Goal: Task Accomplishment & Management: Use online tool/utility

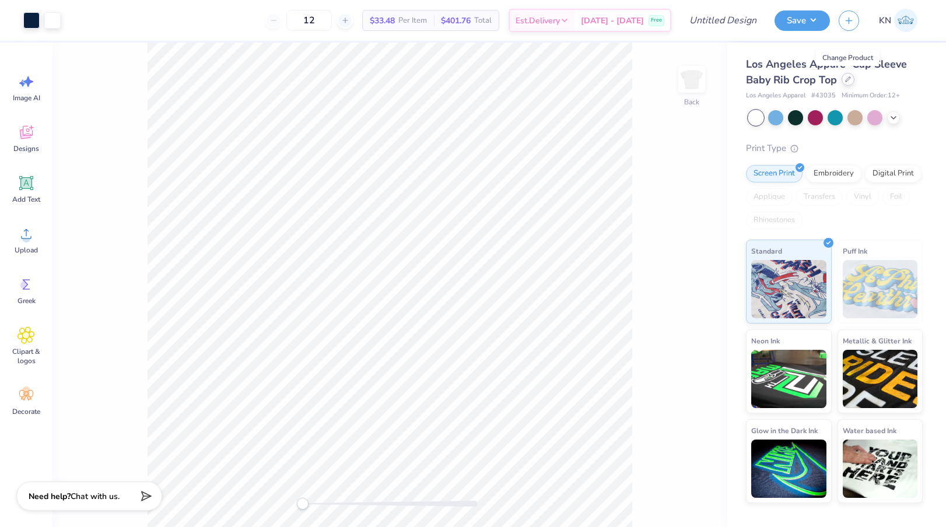
click at [847, 82] on div at bounding box center [848, 79] width 13 height 13
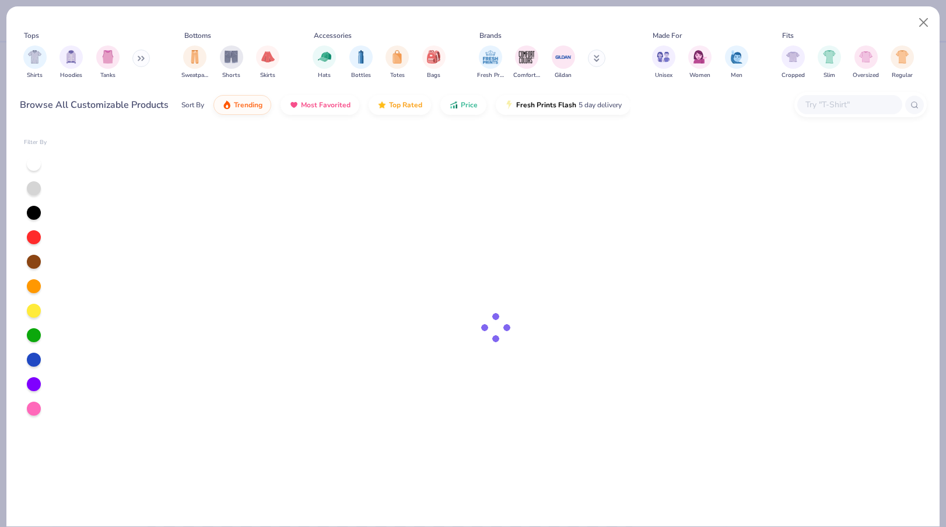
click at [822, 111] on input "text" at bounding box center [849, 104] width 90 height 13
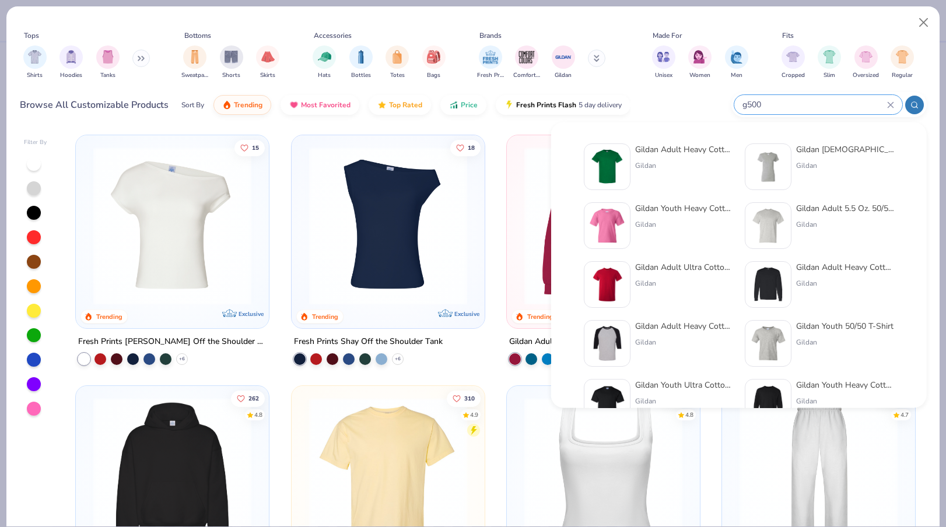
type input "g500"
click at [691, 157] on div "Gildan Adult Heavy Cotton T-Shirt Gildan" at bounding box center [684, 166] width 98 height 47
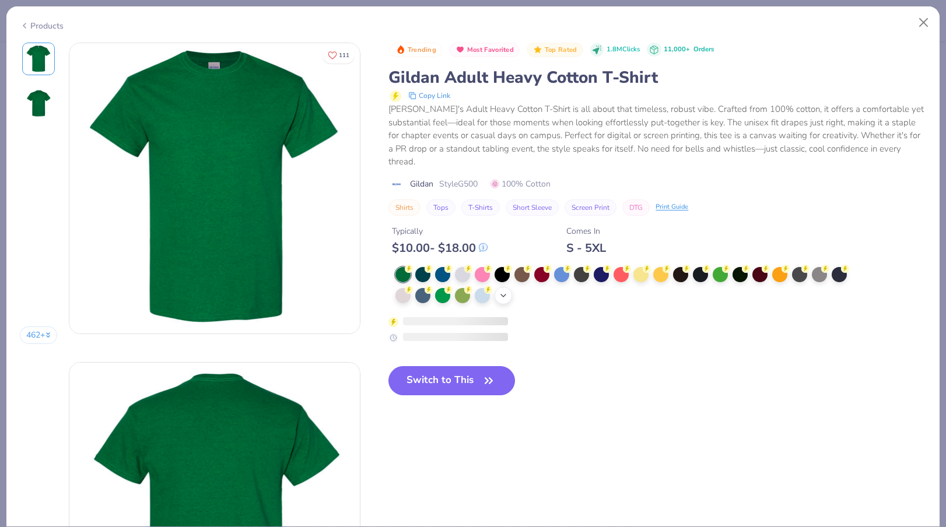
click at [508, 287] on div "+ 22" at bounding box center [503, 295] width 17 height 17
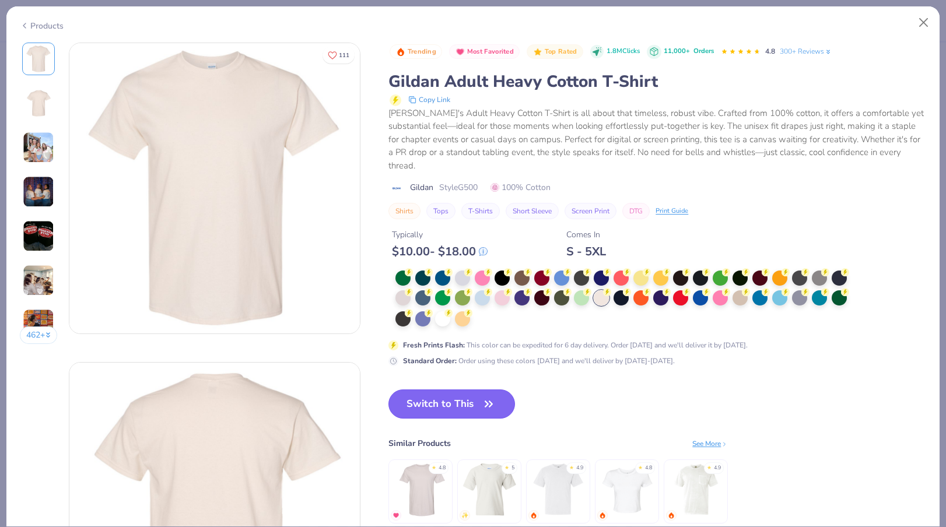
click at [446, 392] on button "Switch to This" at bounding box center [451, 404] width 127 height 29
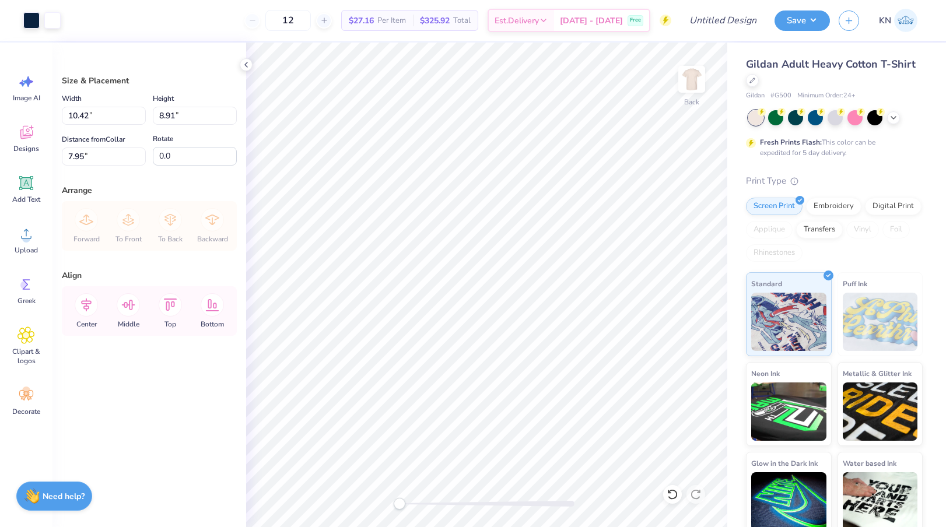
type input "10.42"
type input "8.91"
type input "7.95"
type input "8.65"
type input "7.40"
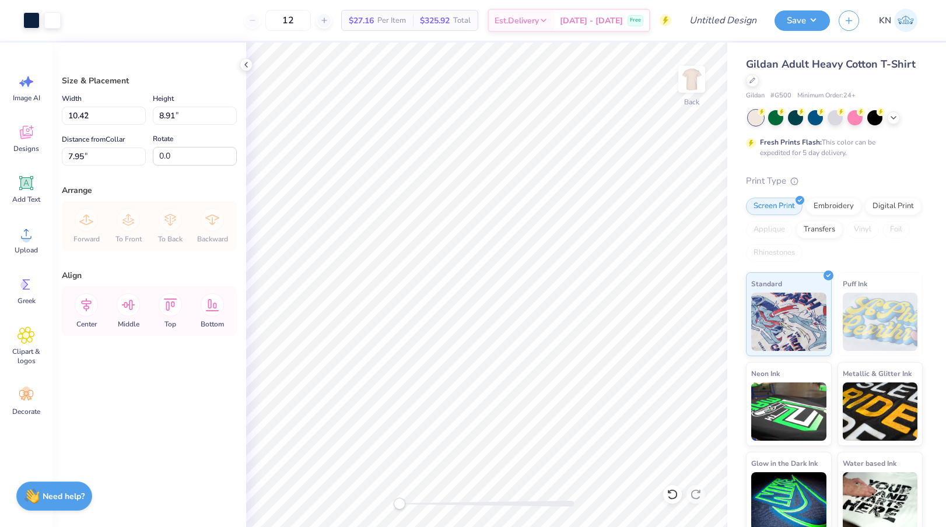
type input "5.20"
click at [523, 255] on li "Copy" at bounding box center [535, 254] width 92 height 23
click at [686, 79] on img at bounding box center [691, 79] width 47 height 47
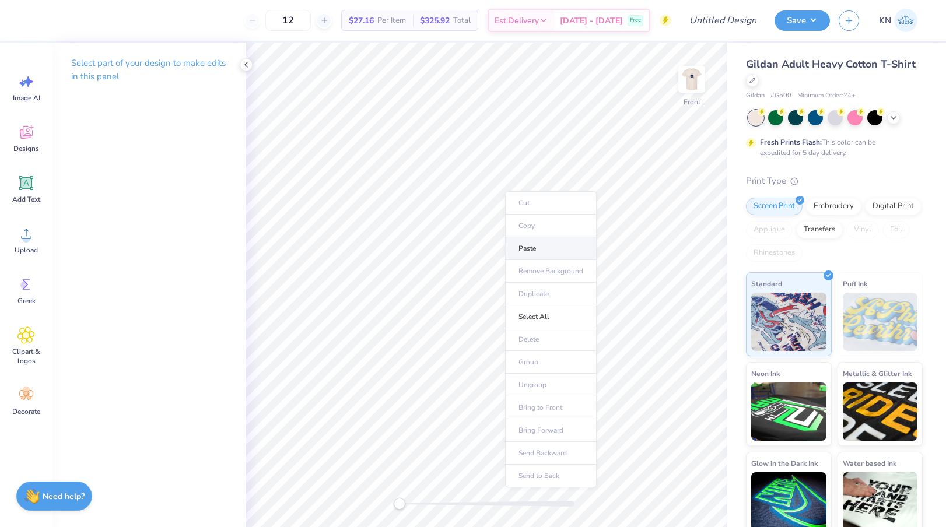
click at [529, 248] on li "Paste" at bounding box center [551, 248] width 92 height 23
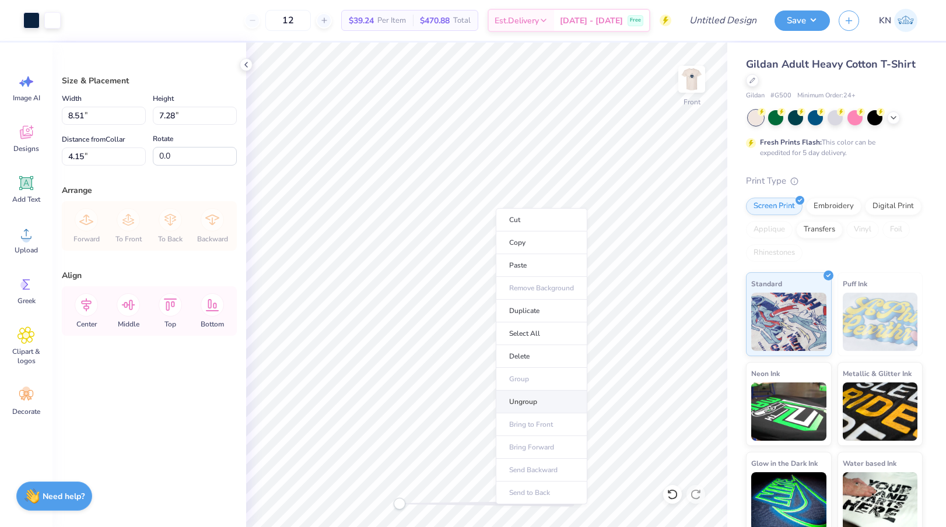
click at [530, 395] on li "Ungroup" at bounding box center [542, 402] width 92 height 23
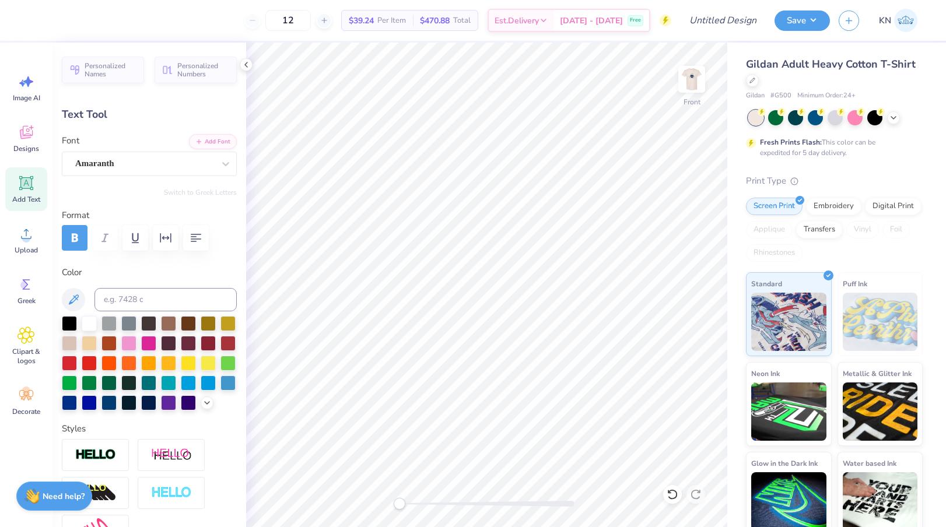
type textarea "c"
type textarea "C"
type input "0.0"
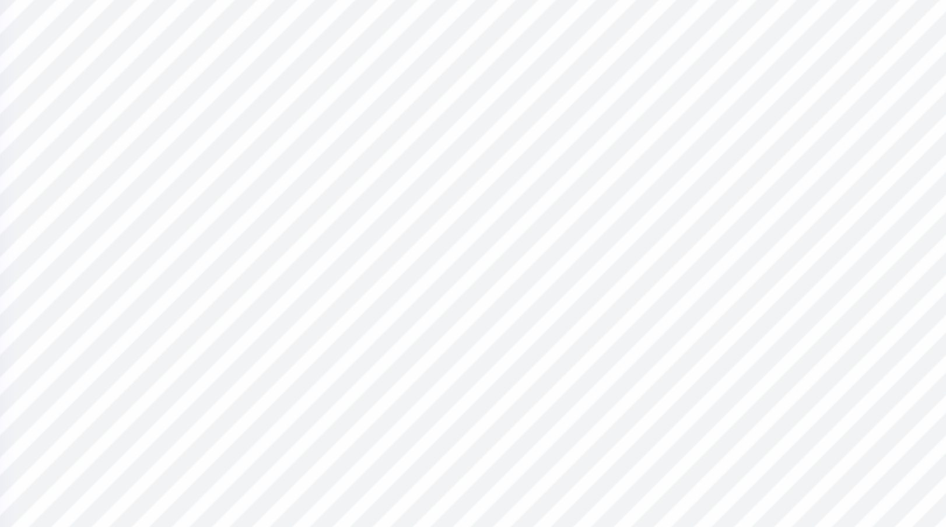
type input "0.44"
type input "0.58"
type input "9.00"
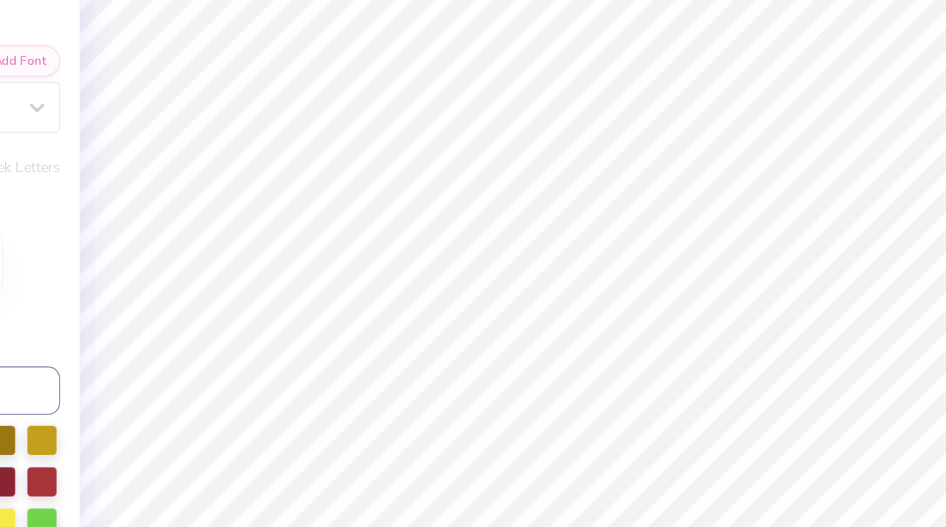
type input "0.0"
type input "9.02"
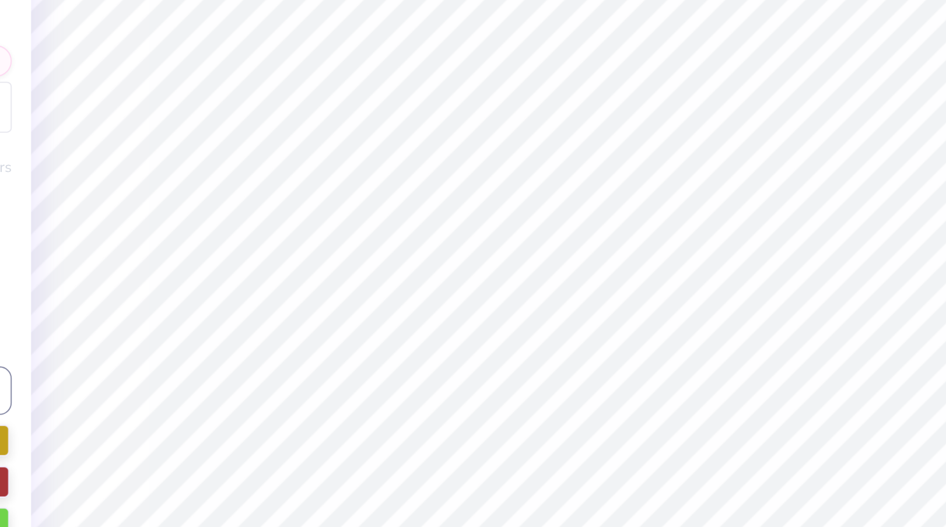
type input "0.0"
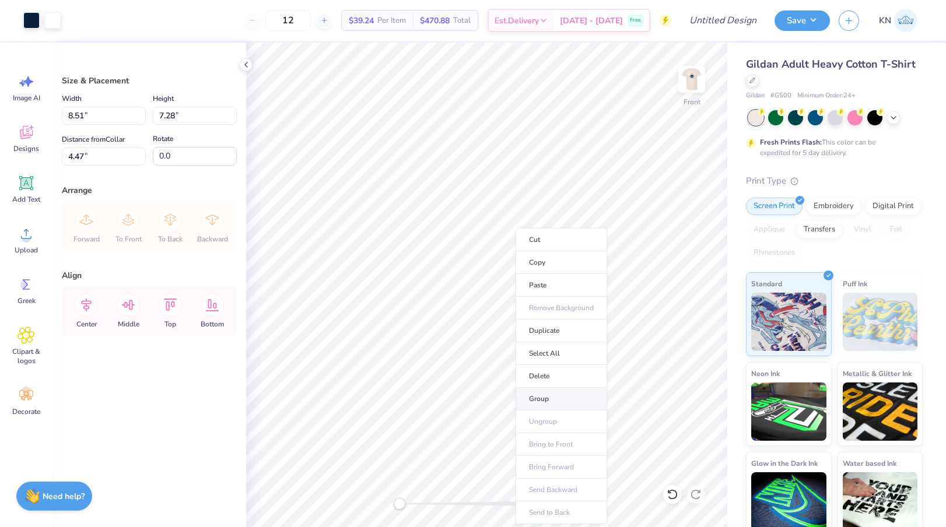
click at [548, 401] on li "Group" at bounding box center [562, 399] width 92 height 23
click at [25, 178] on icon at bounding box center [26, 183] width 11 height 11
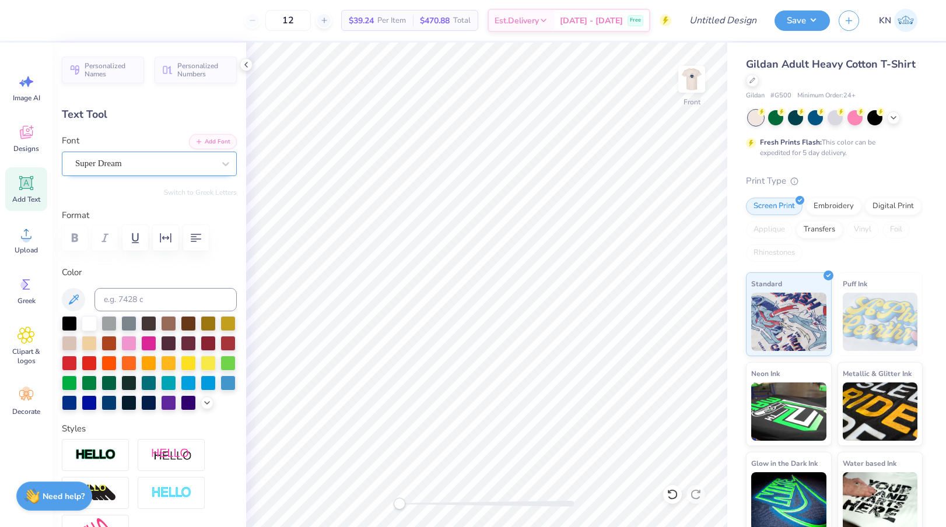
click at [199, 166] on div "Super Dream" at bounding box center [144, 164] width 141 height 18
click at [134, 257] on div "Amaranth" at bounding box center [149, 256] width 145 height 12
type input "ama"
type textarea "Dean's List 2025"
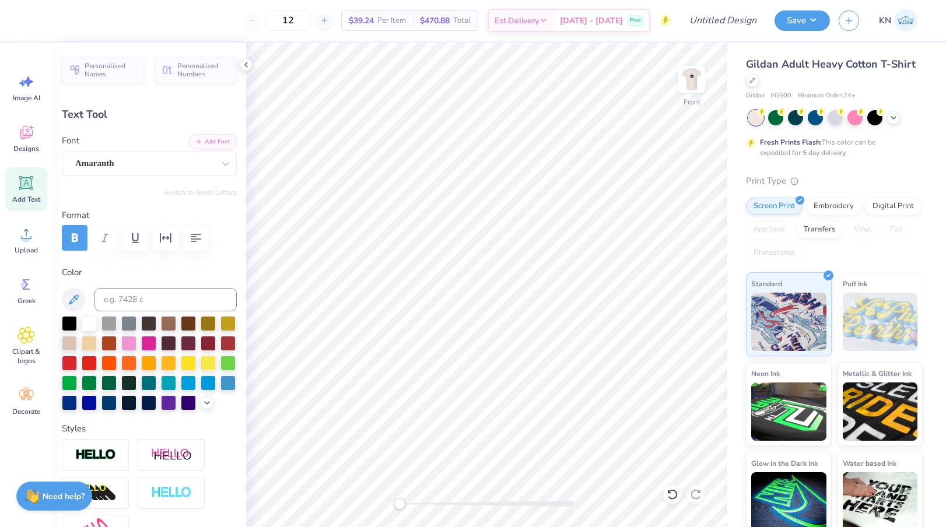
scroll to position [0, 3]
click at [244, 66] on icon at bounding box center [245, 64] width 9 height 9
type input "14.65"
type input "1.59"
type input "13.45"
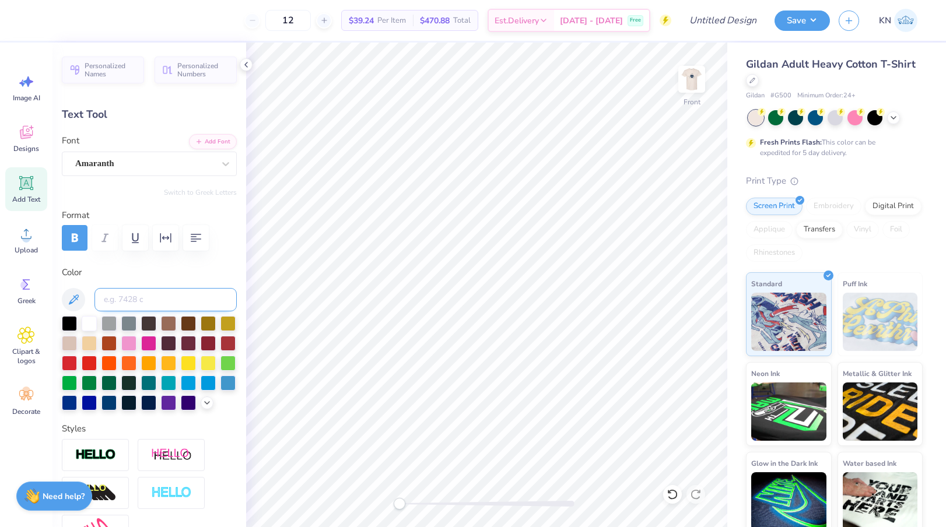
click at [150, 300] on input at bounding box center [165, 299] width 142 height 23
type input "289"
click at [244, 62] on icon at bounding box center [245, 64] width 9 height 9
type input "7.56"
type input "0.82"
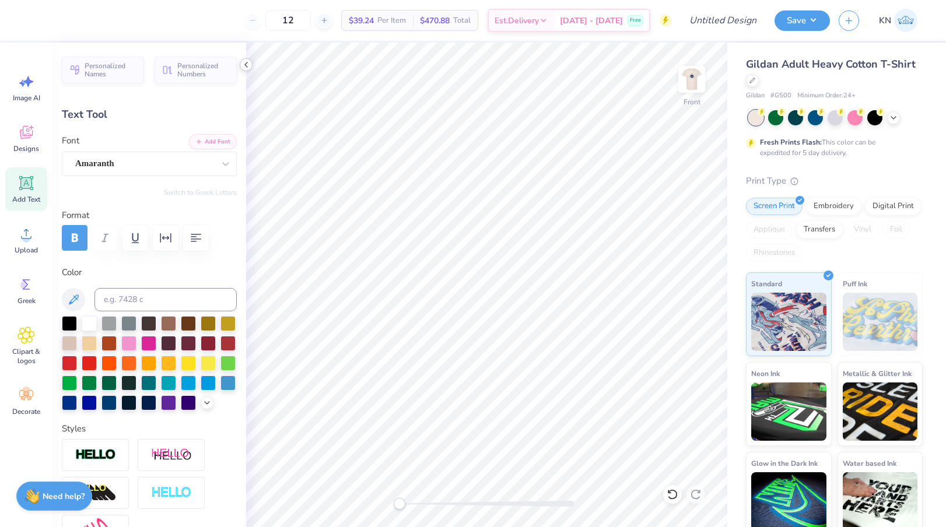
type input "14.22"
click at [249, 64] on icon at bounding box center [245, 64] width 9 height 9
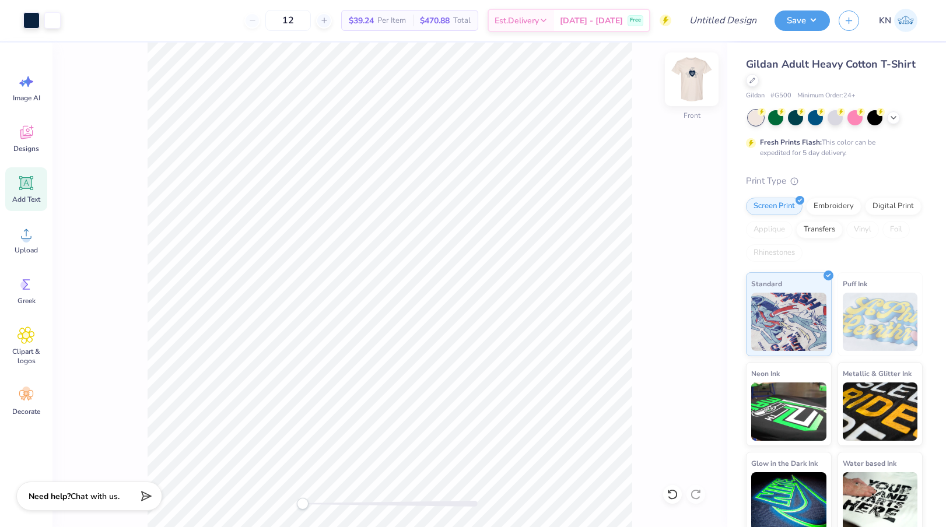
click at [689, 80] on img at bounding box center [691, 79] width 47 height 47
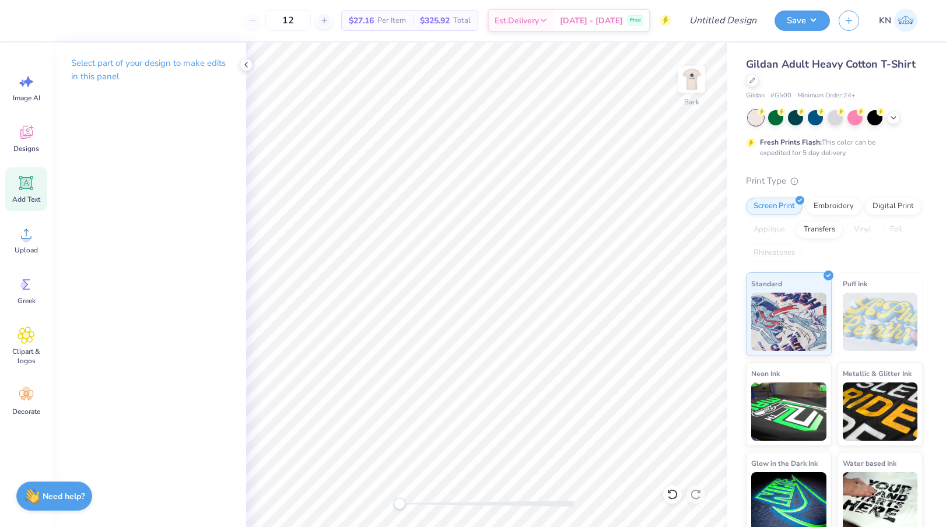
click at [29, 190] on icon at bounding box center [25, 182] width 17 height 17
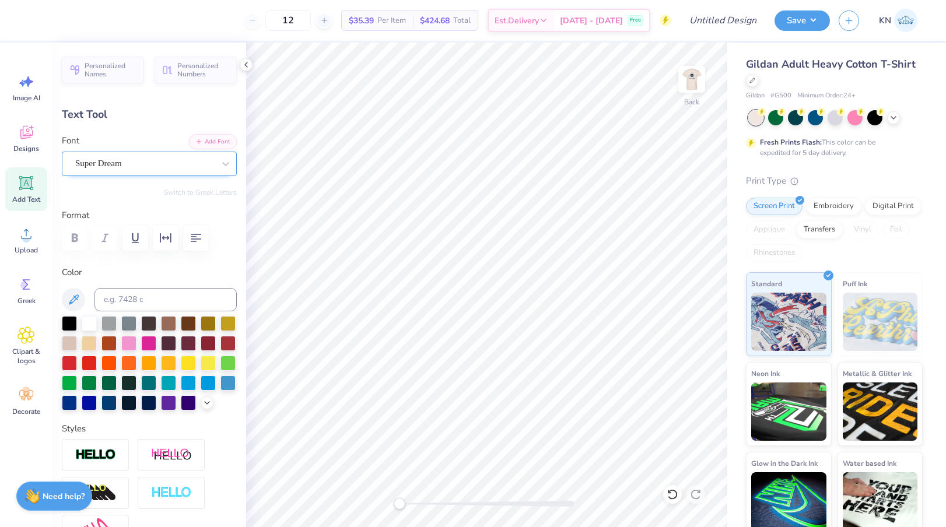
click at [145, 164] on div "Super Dream" at bounding box center [144, 164] width 141 height 18
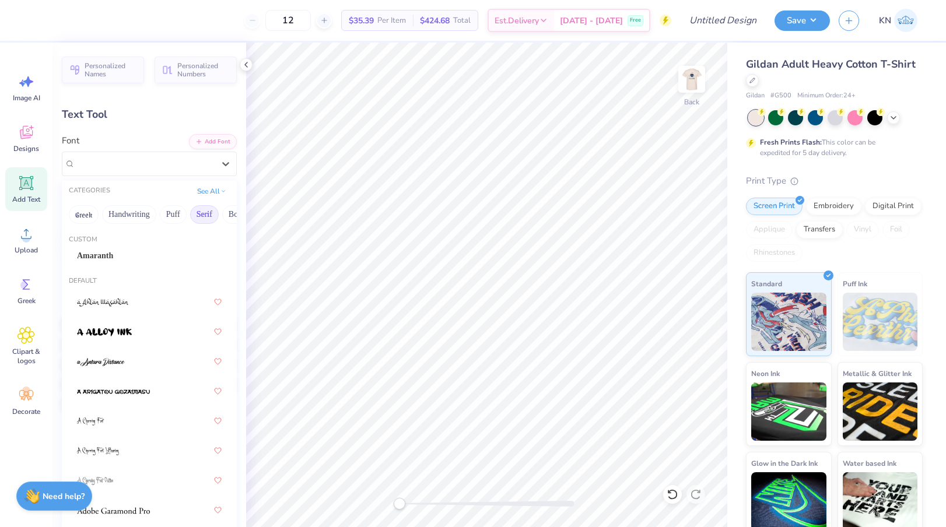
click at [206, 218] on button "Serif" at bounding box center [204, 214] width 29 height 19
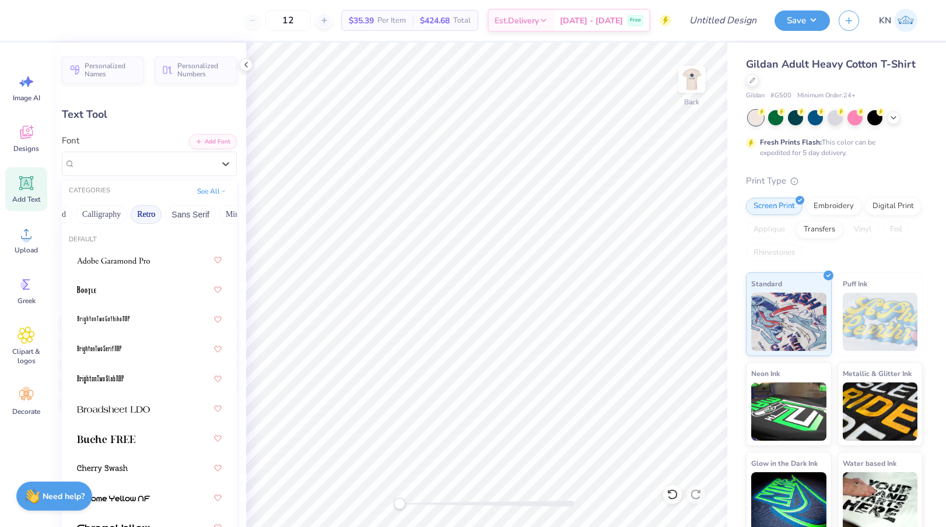
scroll to position [0, 184]
click at [185, 213] on button "Sans Serif" at bounding box center [185, 214] width 51 height 19
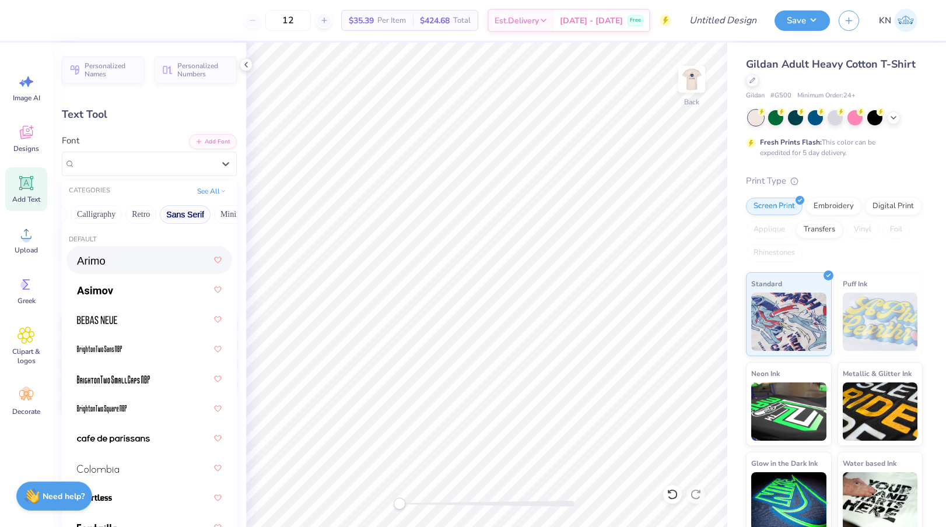
click at [150, 269] on div at bounding box center [149, 260] width 145 height 21
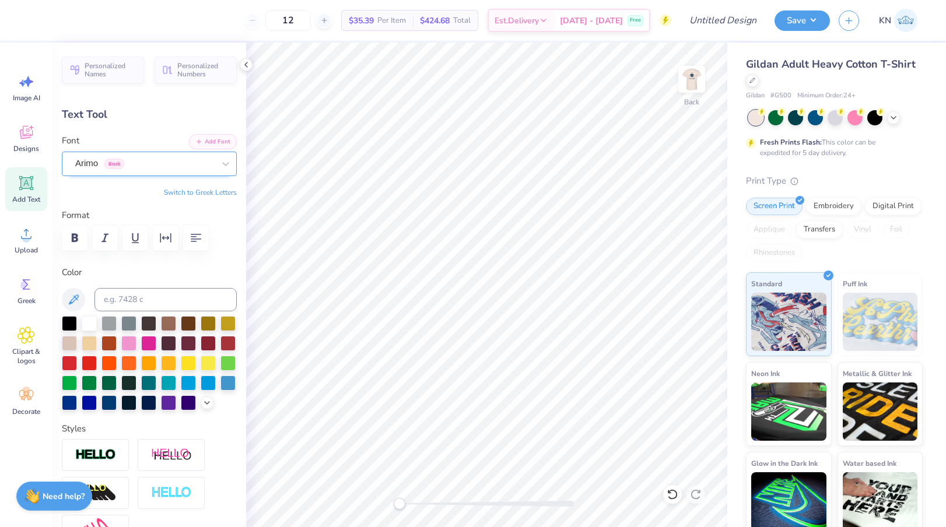
click at [180, 166] on div "Arimo Greek" at bounding box center [144, 164] width 141 height 18
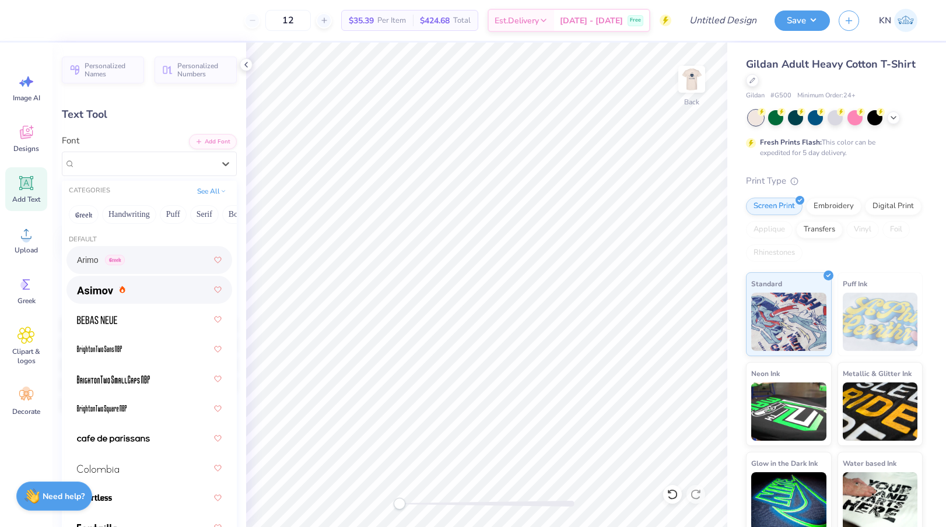
click at [164, 289] on div at bounding box center [149, 289] width 145 height 21
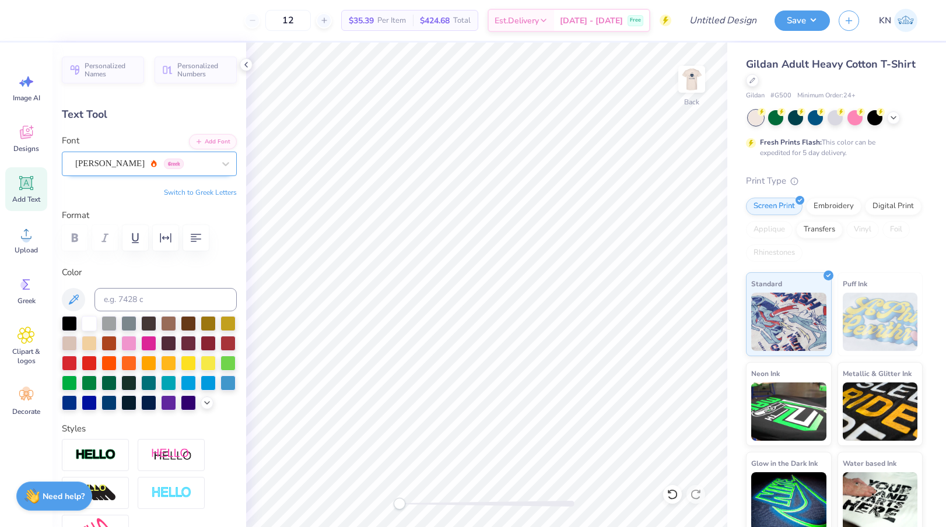
click at [154, 164] on div "Asimov Greek" at bounding box center [144, 164] width 141 height 18
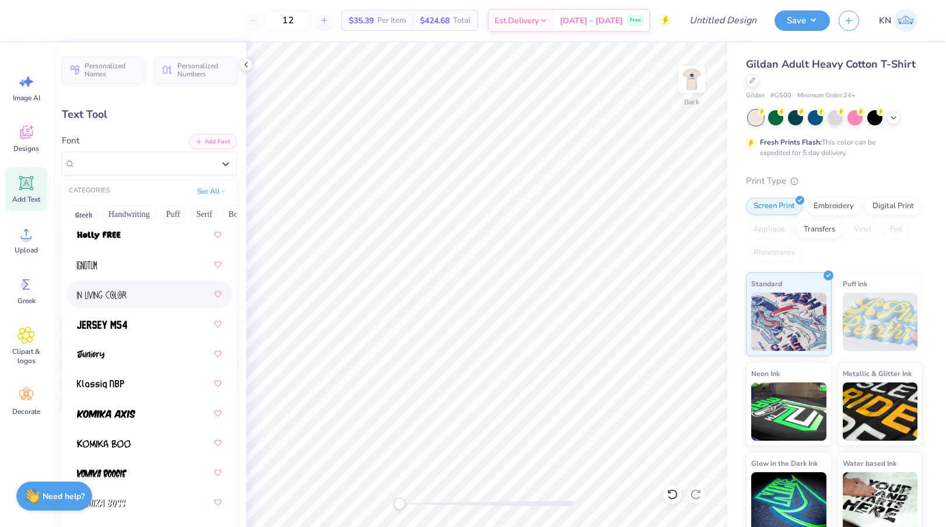
scroll to position [0, 0]
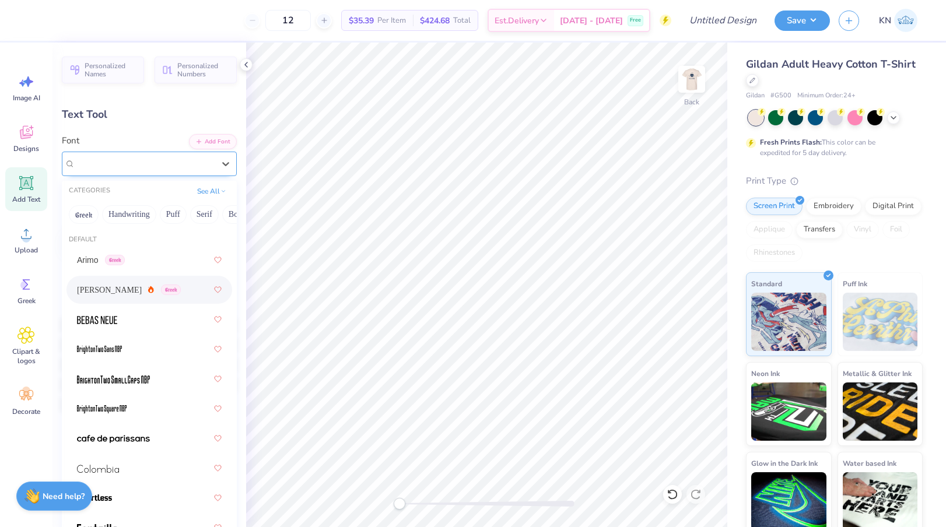
click at [152, 173] on div "Asimov Greek" at bounding box center [149, 164] width 175 height 24
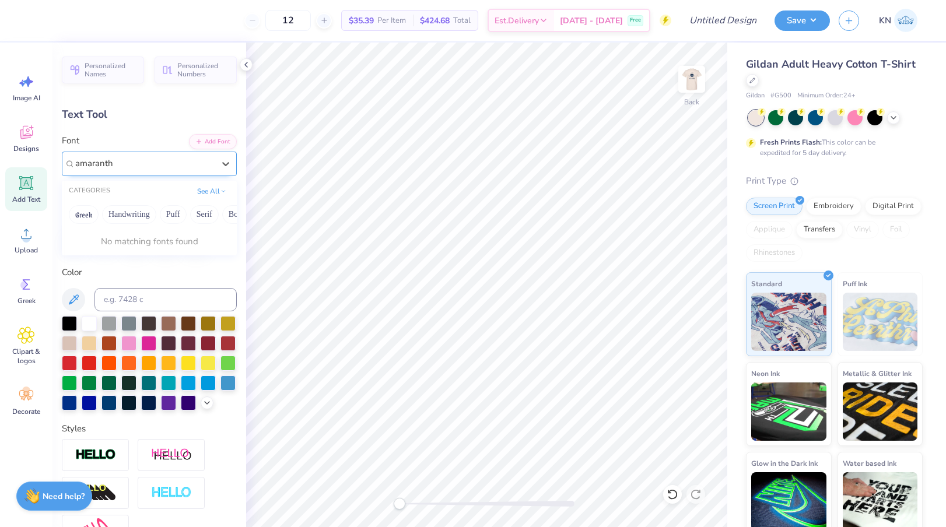
type input "amaranth"
click at [221, 165] on icon at bounding box center [226, 164] width 12 height 12
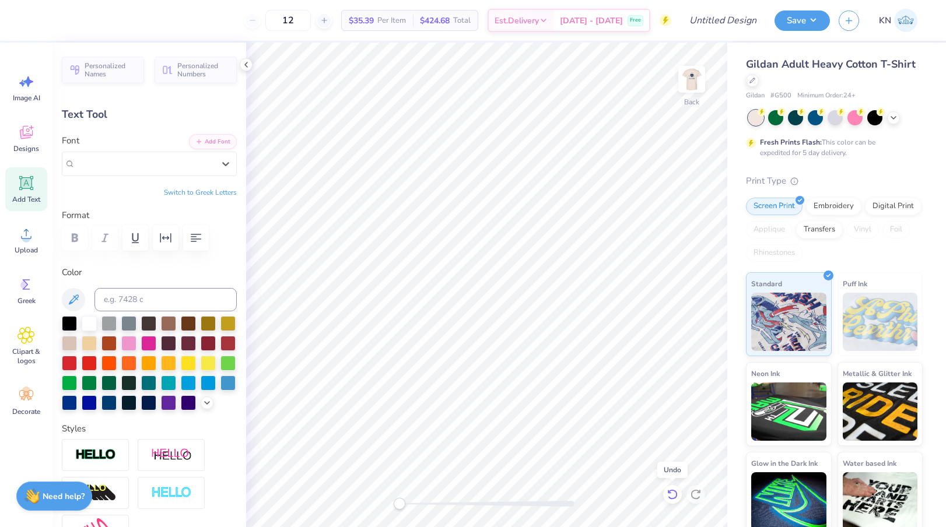
click at [677, 491] on icon at bounding box center [673, 495] width 12 height 12
type input "6.23"
type input "1.71"
type input "12.40"
click at [677, 491] on icon at bounding box center [673, 495] width 12 height 12
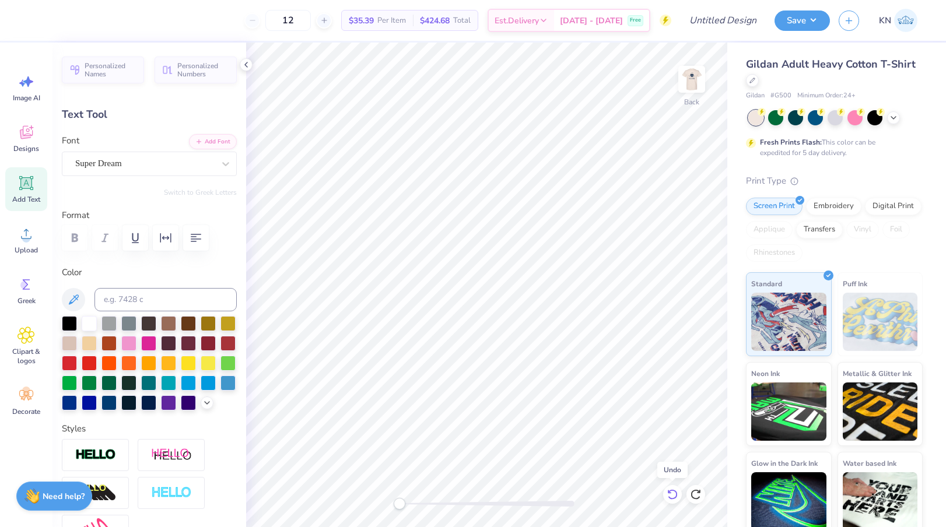
type input "6.00"
type input "1.74"
type input "12.38"
click at [677, 491] on icon at bounding box center [673, 495] width 12 height 12
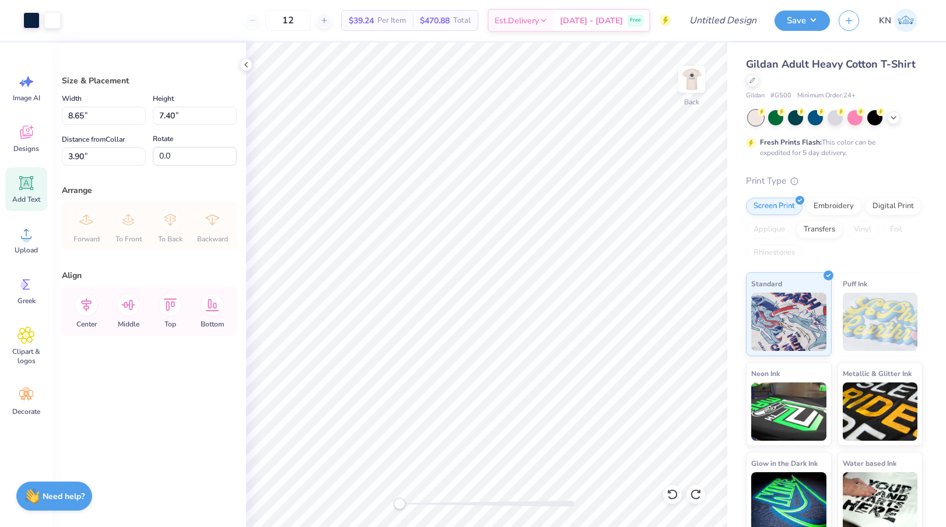
click at [27, 177] on icon at bounding box center [26, 183] width 14 height 14
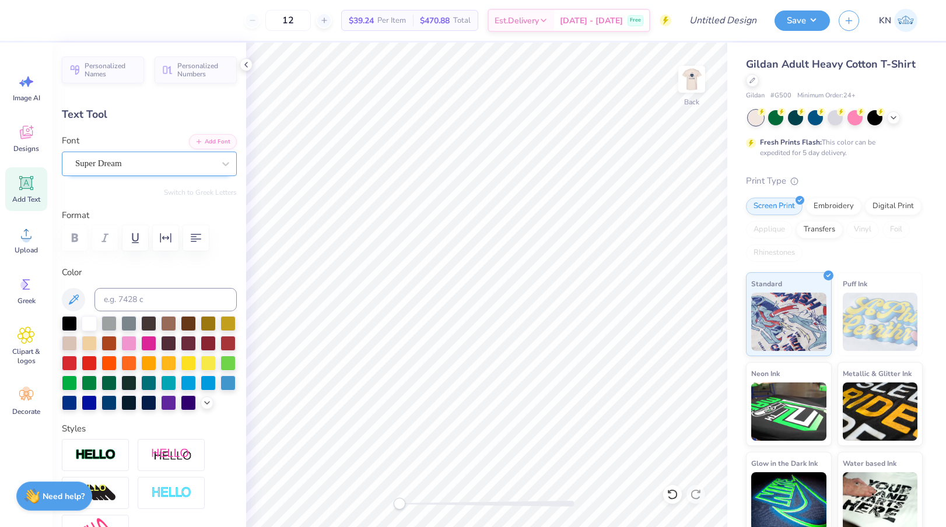
click at [135, 162] on div "Super Dream" at bounding box center [144, 164] width 141 height 18
type textarea "TXT"
type input "4.62"
type input "1.73"
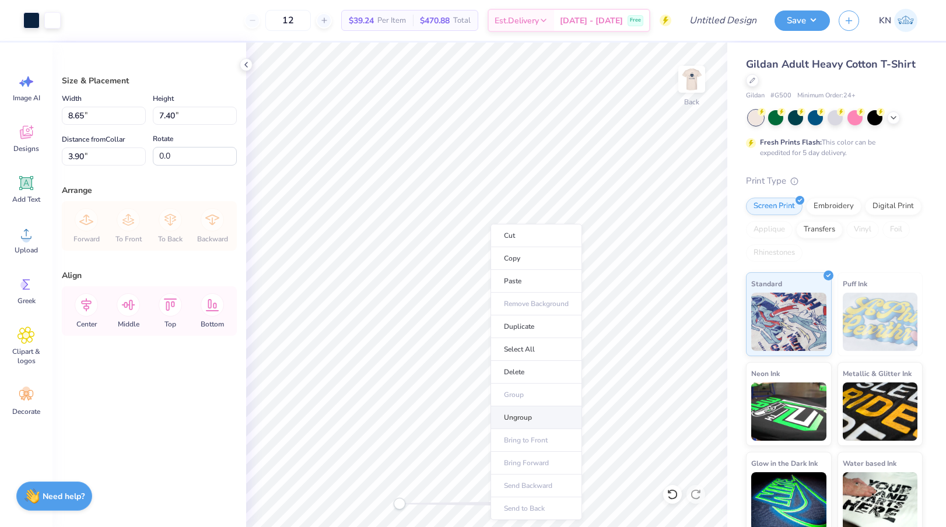
click at [519, 424] on li "Ungroup" at bounding box center [537, 418] width 92 height 23
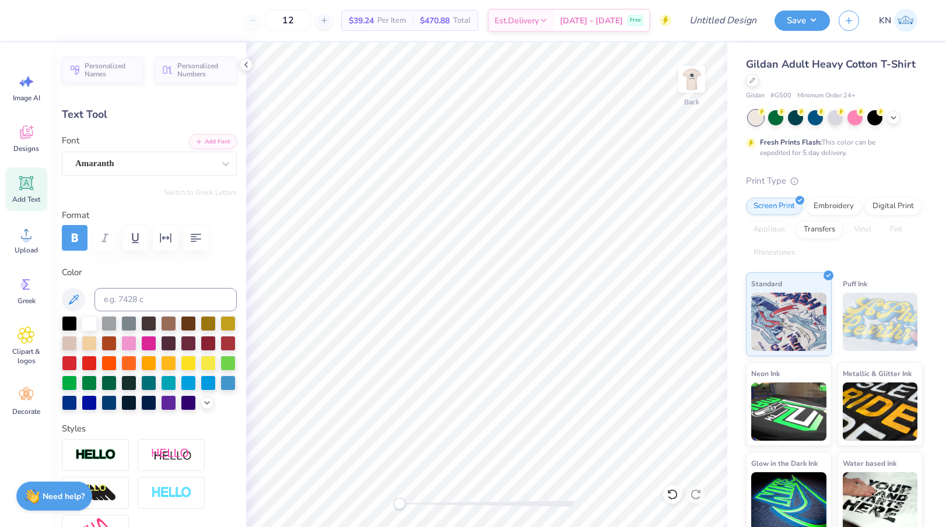
scroll to position [0, 1]
type textarea "Alpha Chi"
type input "0.0"
type input "3.55"
type input "1.20"
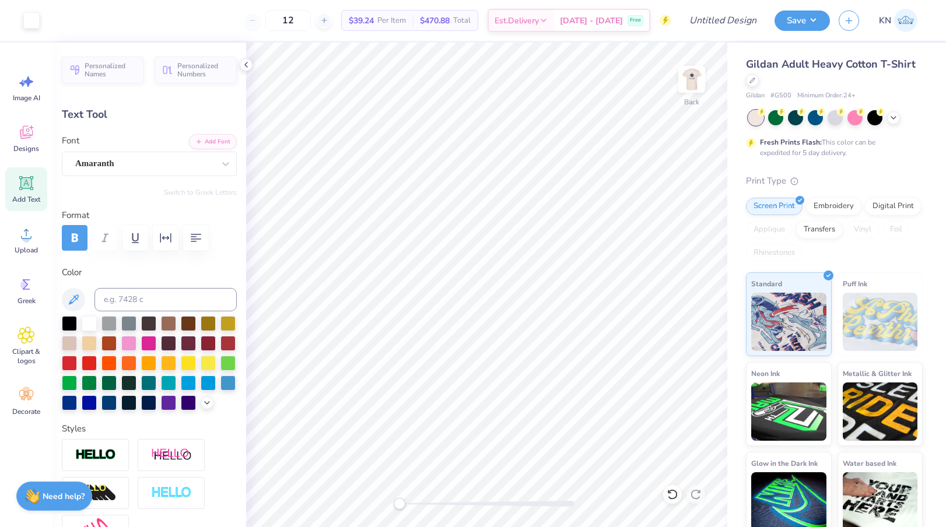
type input "13.80"
type input "-8.5"
click at [158, 164] on div "Amaranth" at bounding box center [144, 164] width 141 height 18
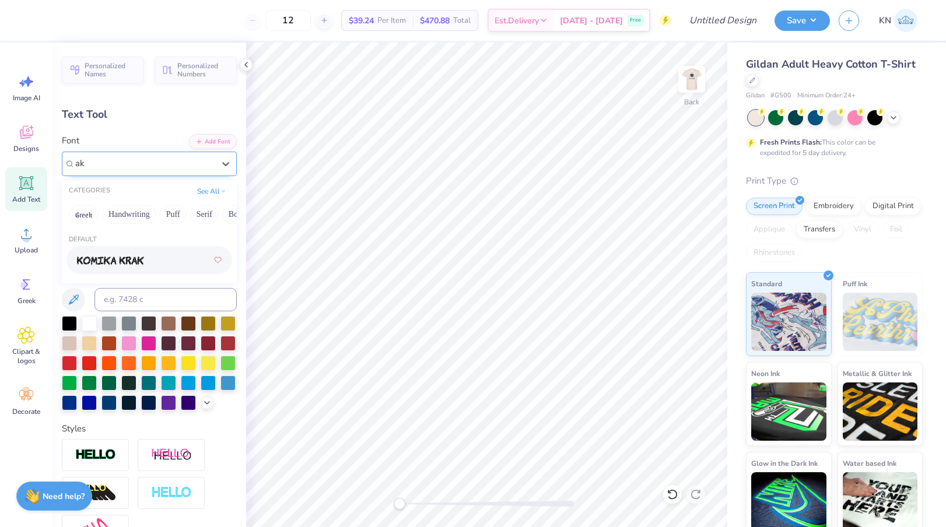
type input "a"
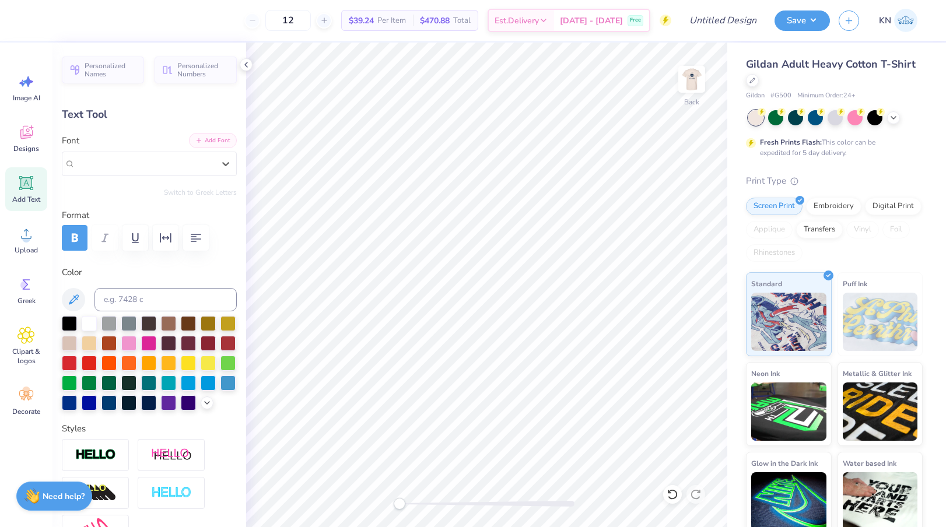
click at [223, 142] on button "Add Font" at bounding box center [213, 140] width 48 height 15
click at [160, 296] on input at bounding box center [165, 299] width 142 height 23
type input "289"
type input "0.0"
type input "3.66"
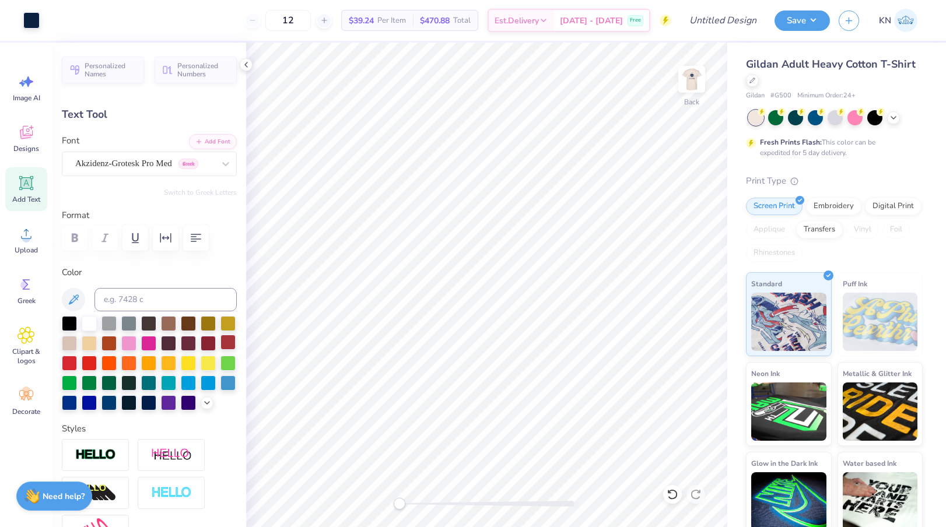
type input "1.15"
type input "13.83"
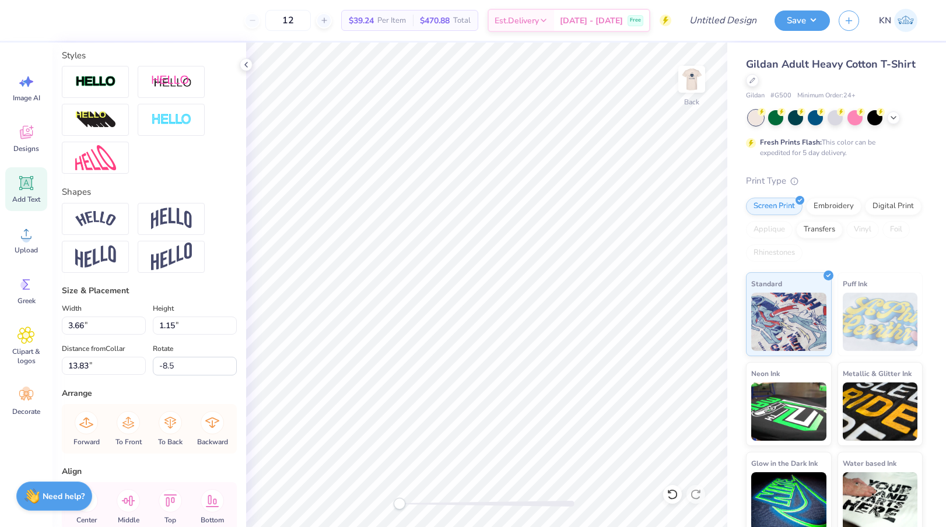
scroll to position [374, 0]
click at [181, 367] on input "-8.5" at bounding box center [195, 365] width 84 height 19
type input "0.0"
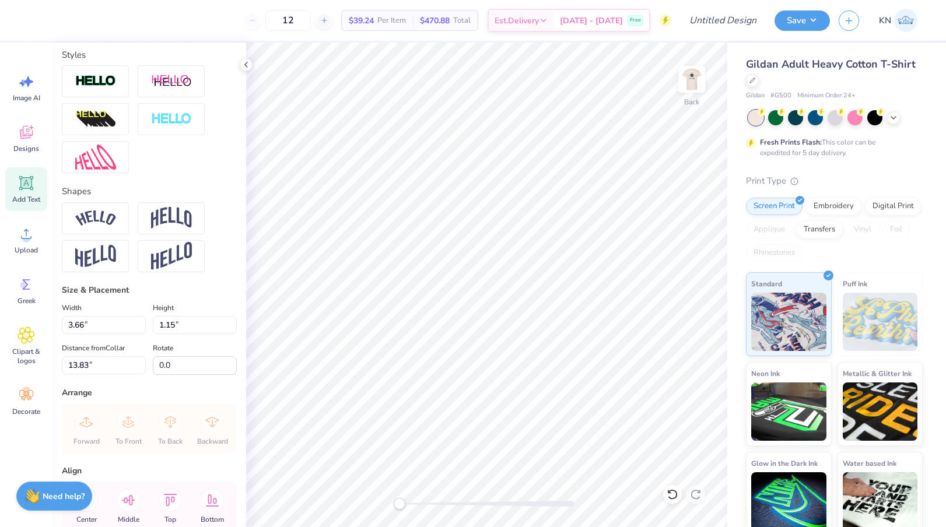
scroll to position [436, 0]
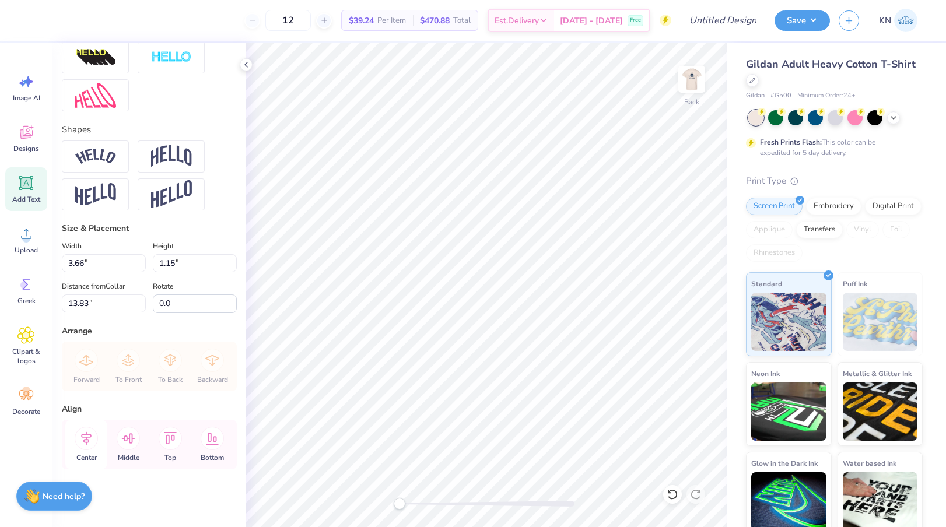
type textarea "ALPHA CHI DEAN'S LIST"
click at [85, 442] on icon at bounding box center [86, 438] width 10 height 13
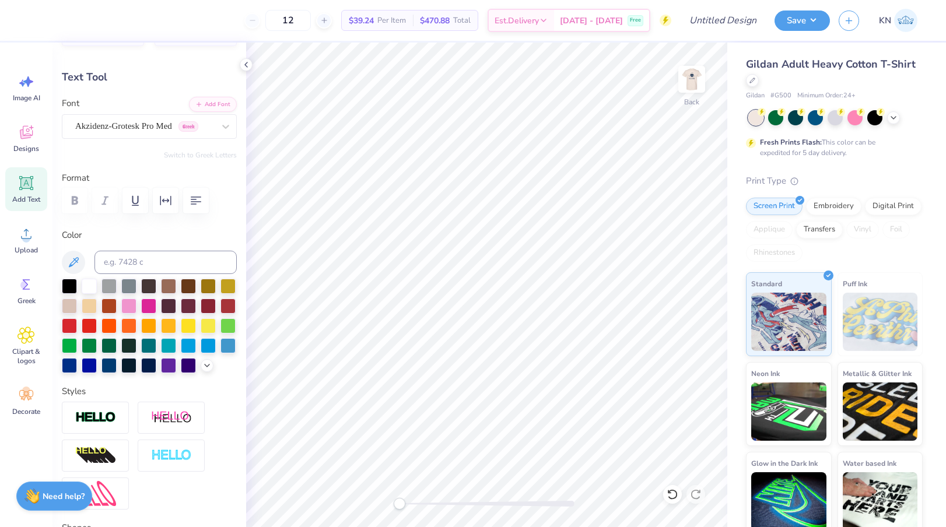
scroll to position [16, 0]
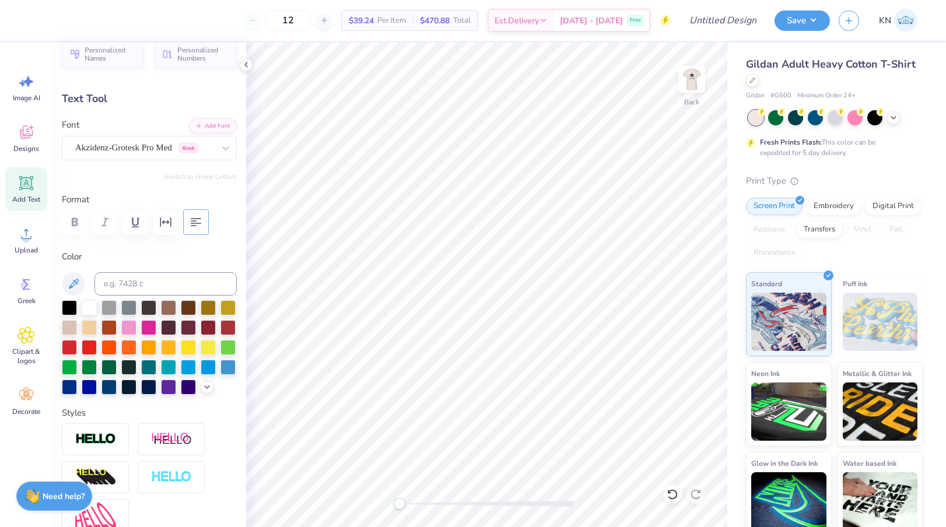
click at [194, 224] on icon "button" at bounding box center [196, 222] width 14 height 14
type input "0.54"
type input "0.65"
type input "7.61"
type input "0.0"
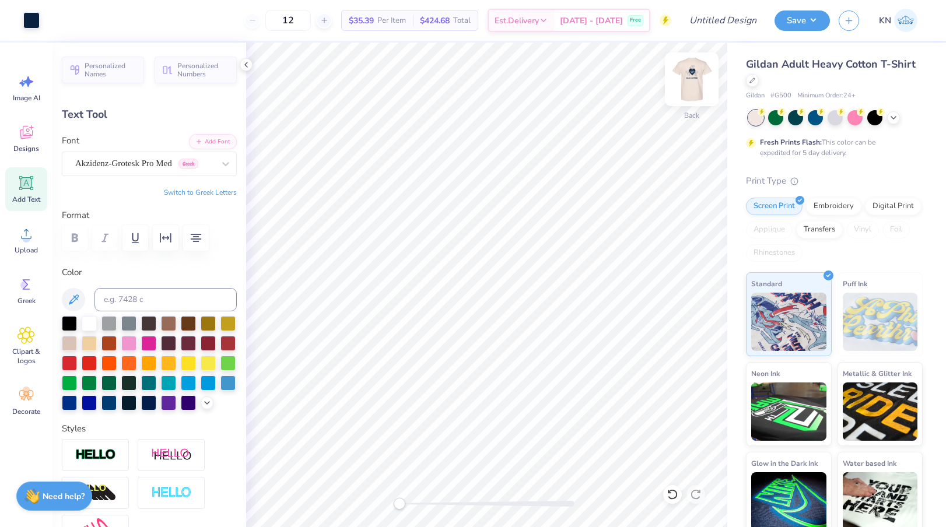
click at [691, 84] on img at bounding box center [691, 79] width 47 height 47
type input "7.56"
type input "0.82"
type input "12.64"
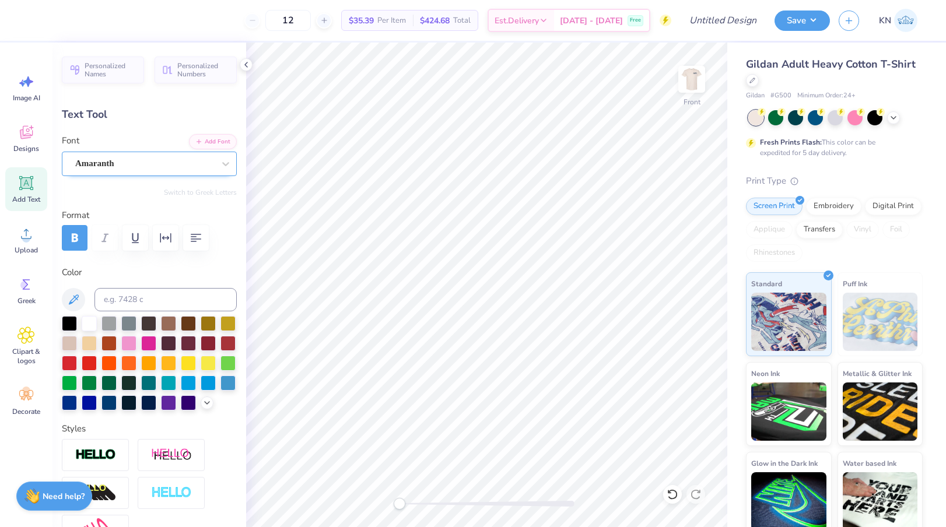
click at [149, 164] on div "Amaranth" at bounding box center [144, 164] width 141 height 18
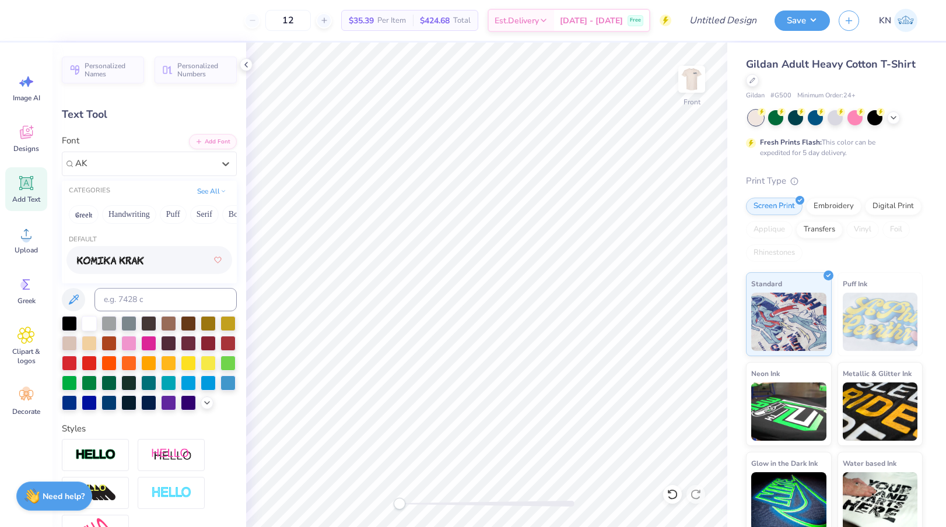
type input "A"
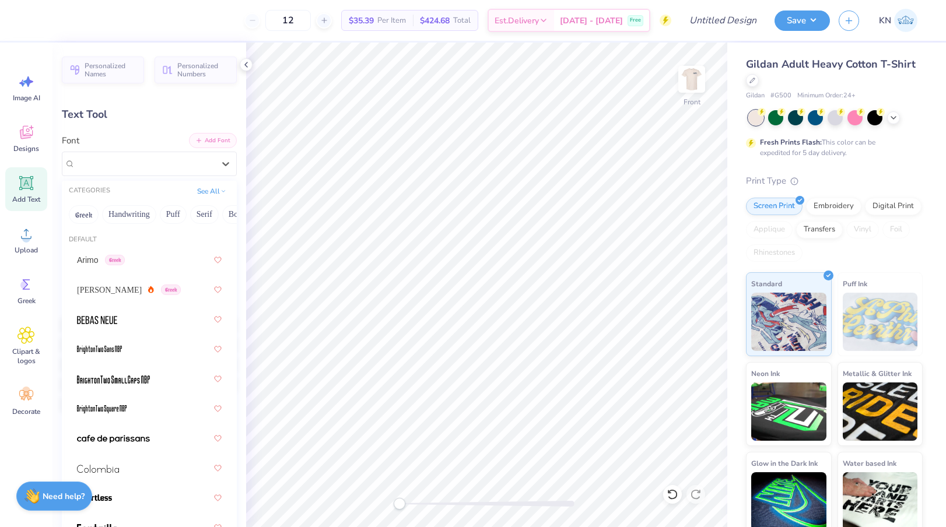
click at [218, 141] on button "Add Font" at bounding box center [213, 140] width 48 height 15
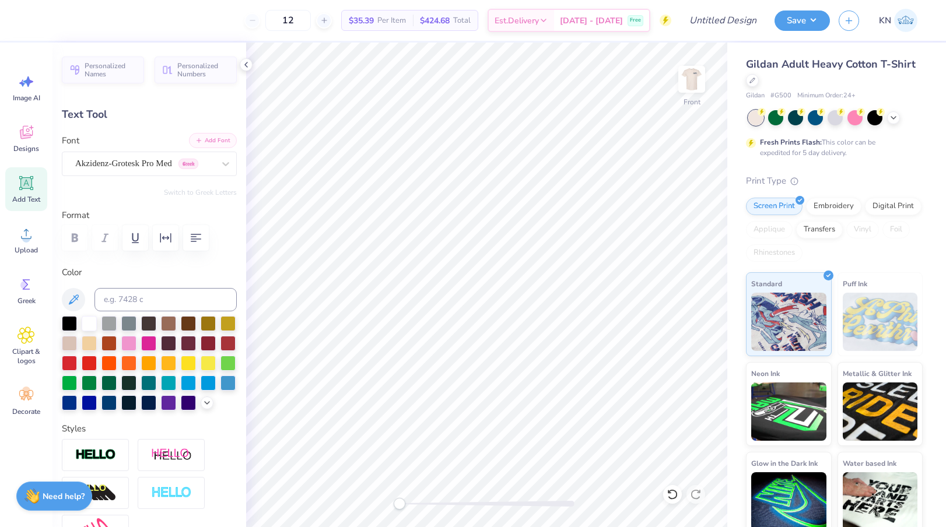
scroll to position [0, 1]
type textarea "DEAN'S LIST 2025"
type input "9.04"
type input "0.83"
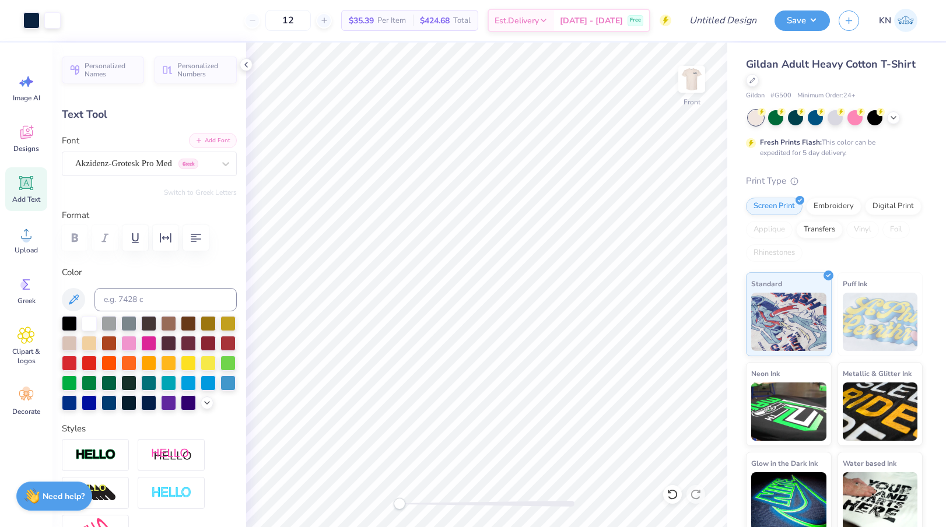
type input "12.63"
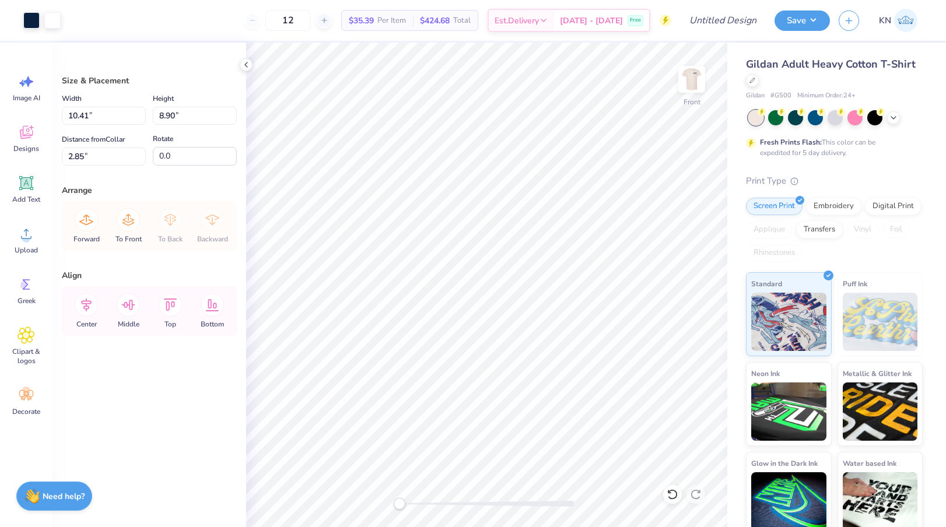
type input "10.41"
type input "8.90"
type input "2.85"
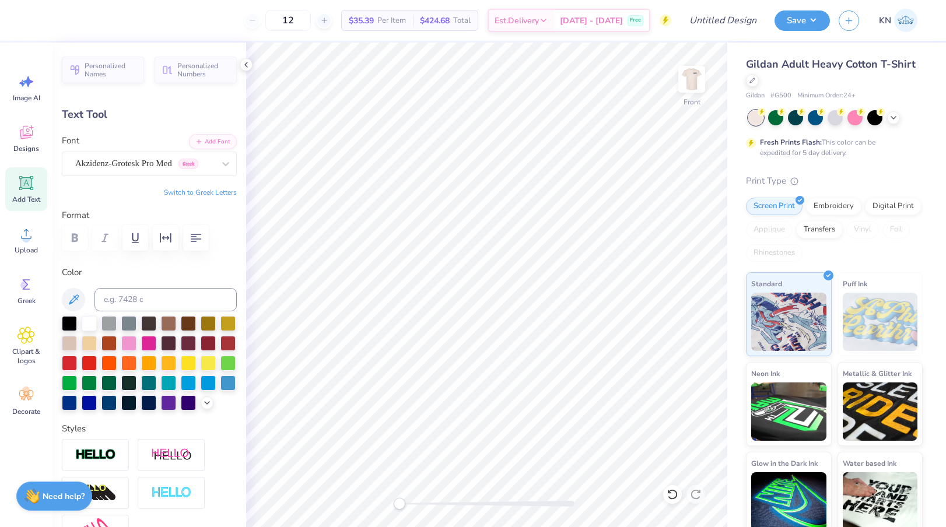
type input "7.14"
type input "0.65"
type input "12.78"
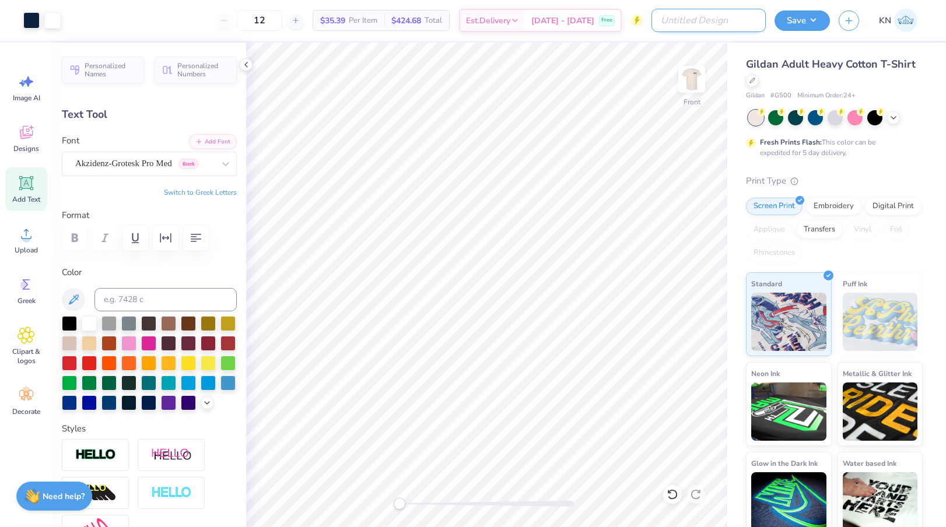
click at [716, 23] on input "Design Title" at bounding box center [708, 20] width 114 height 23
click at [745, 20] on input "AXO Dean's List T-Shirts F25" at bounding box center [708, 20] width 114 height 23
type input "AXO Dean's List T-Shirts V2"
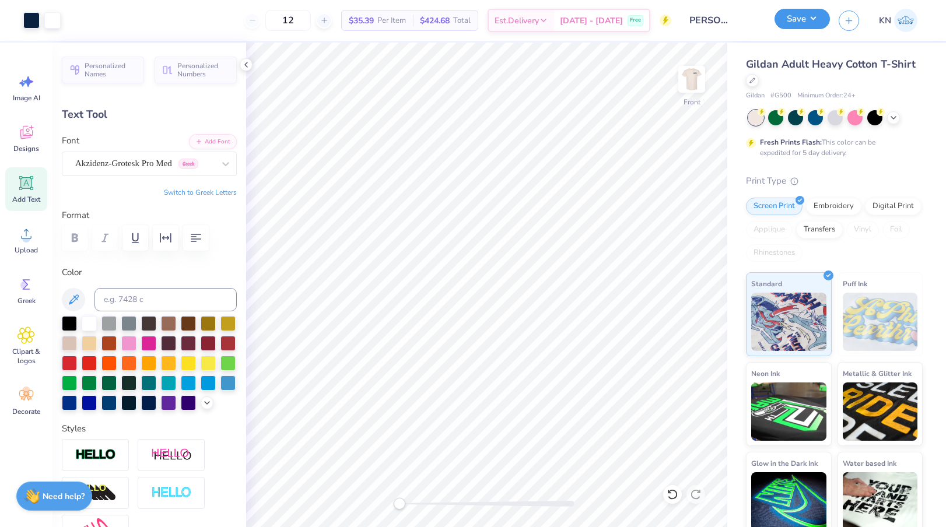
click at [800, 22] on button "Save" at bounding box center [802, 19] width 55 height 20
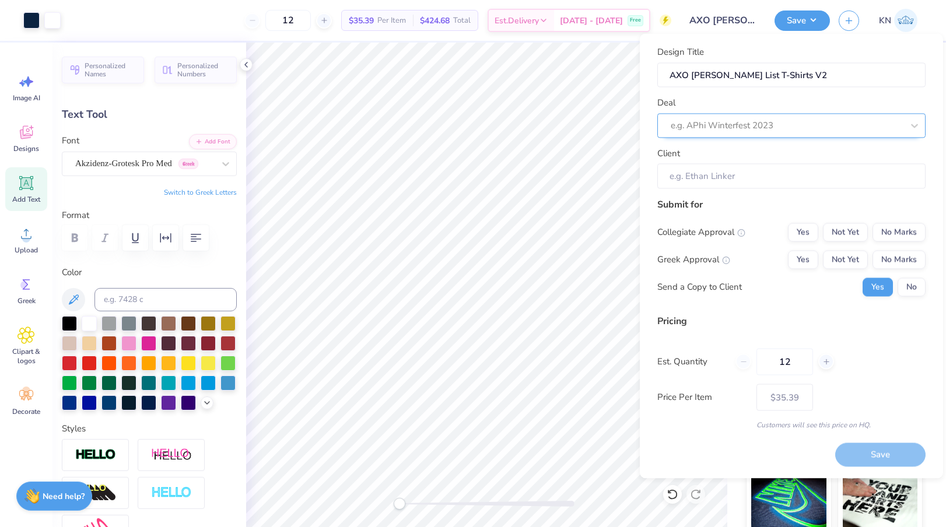
click at [808, 121] on div at bounding box center [787, 126] width 232 height 16
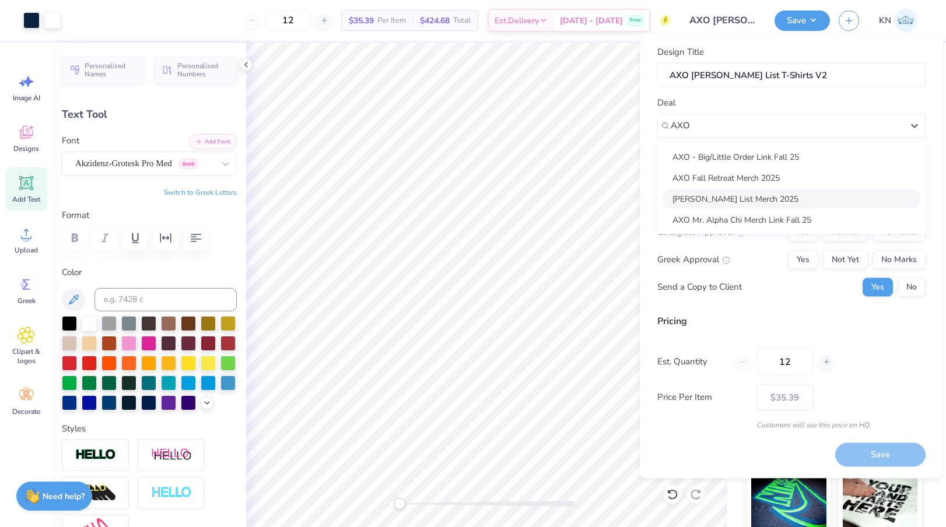
click at [774, 199] on div "AXO Dean's List Merch 2025" at bounding box center [791, 198] width 259 height 19
type input "AXO"
type input "Taylor Mccrory"
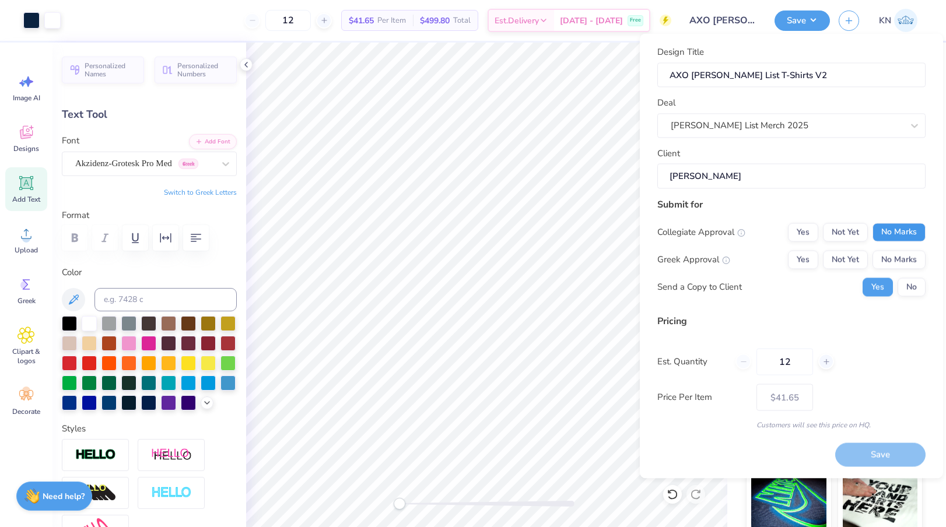
click at [894, 230] on button "No Marks" at bounding box center [899, 232] width 53 height 19
click at [803, 265] on button "Yes" at bounding box center [803, 259] width 30 height 19
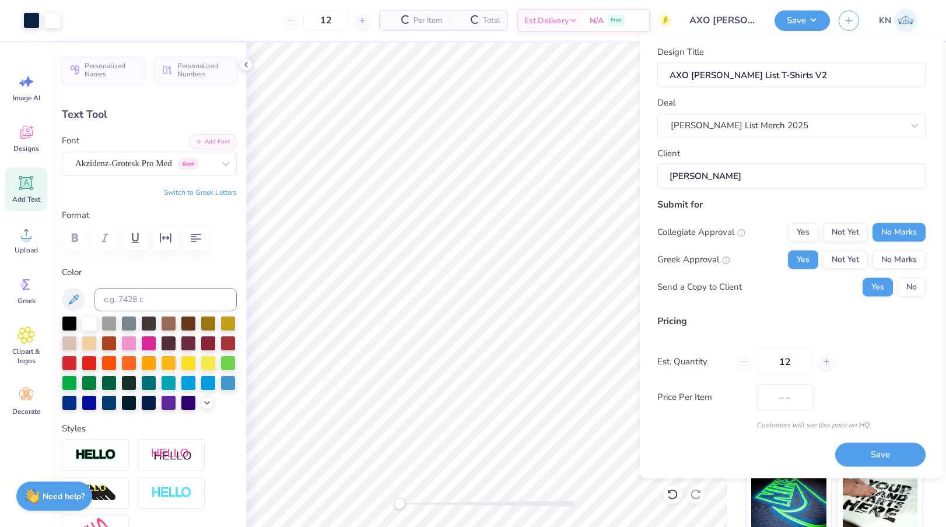
type input "$41.65"
click at [917, 290] on button "No" at bounding box center [912, 287] width 28 height 19
click at [780, 361] on input "12" at bounding box center [784, 361] width 57 height 27
type input "23"
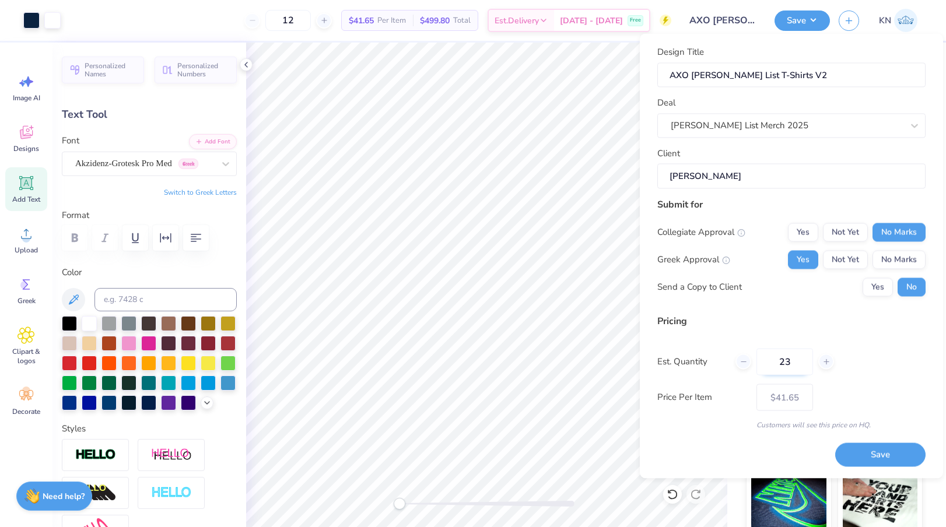
type input "23"
type input "$32.62"
type input "23"
click at [874, 457] on button "Save" at bounding box center [880, 455] width 90 height 24
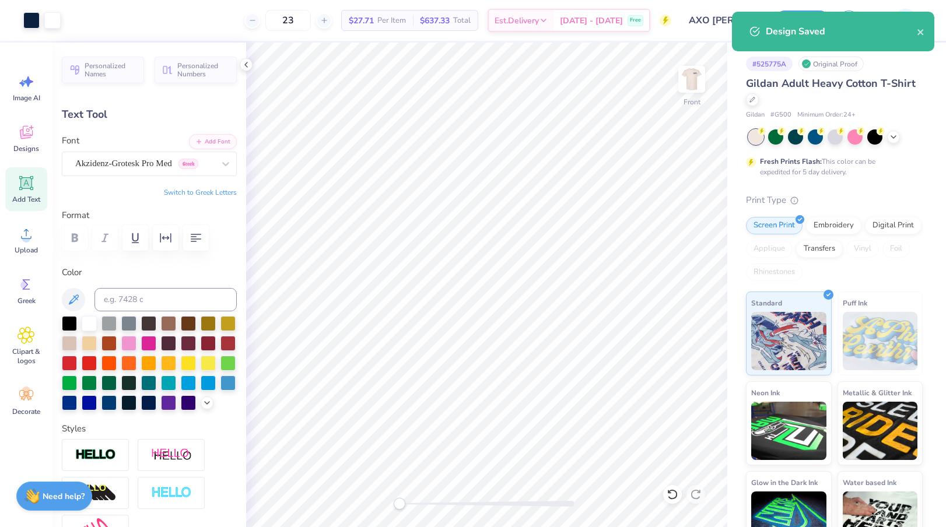
type input "$27.71"
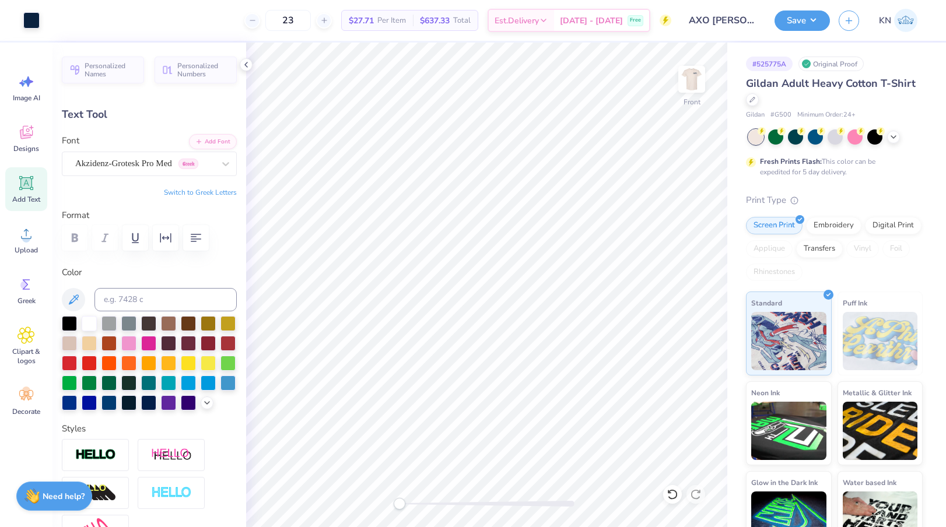
type input "12.75"
click at [686, 88] on img at bounding box center [691, 79] width 47 height 47
type input "4.93"
type input "1.66"
click at [588, 263] on li "Duplicate" at bounding box center [605, 263] width 92 height 23
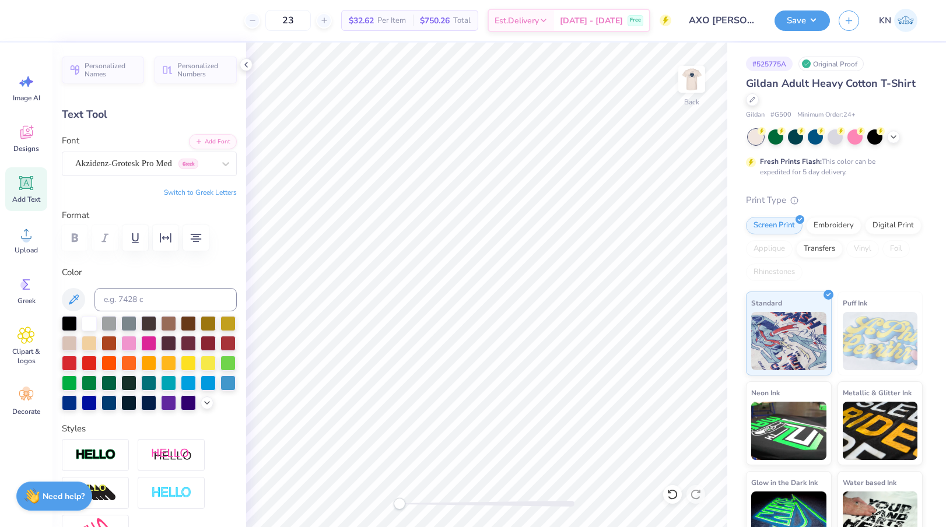
type input "4.00"
type textarea "A"
type textarea "SPRING '25"
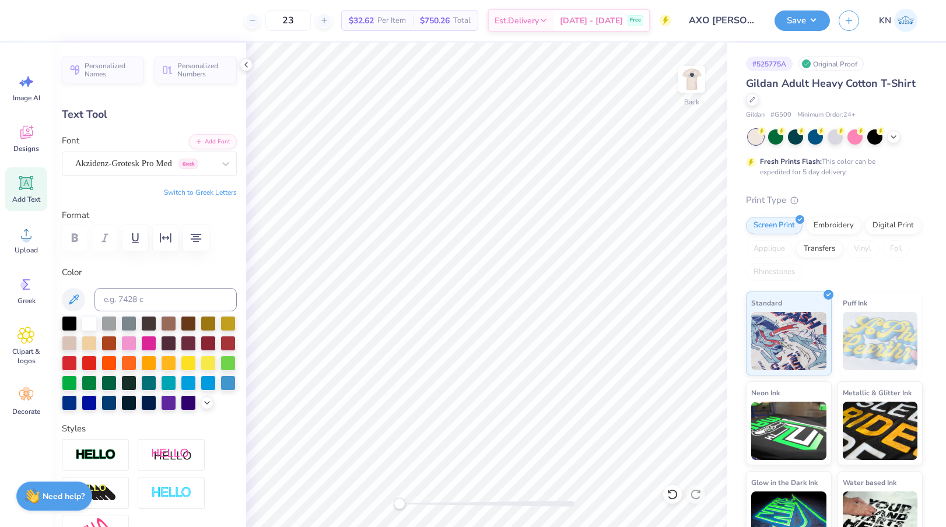
scroll to position [1, 2]
type input "4.56"
type input "0.65"
type input "8.02"
type input "3.75"
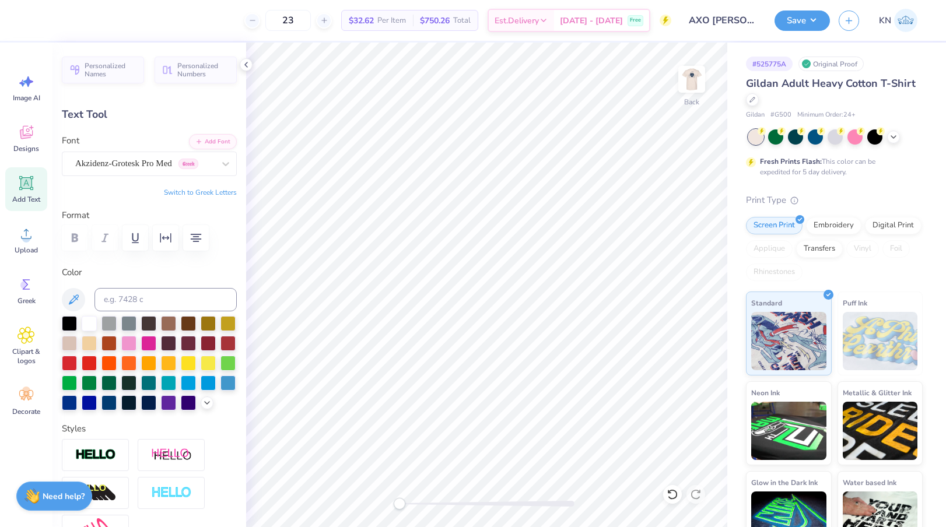
type input "0.53"
click at [587, 325] on li "Delete" at bounding box center [600, 328] width 92 height 23
type input "5.08"
type input "4.93"
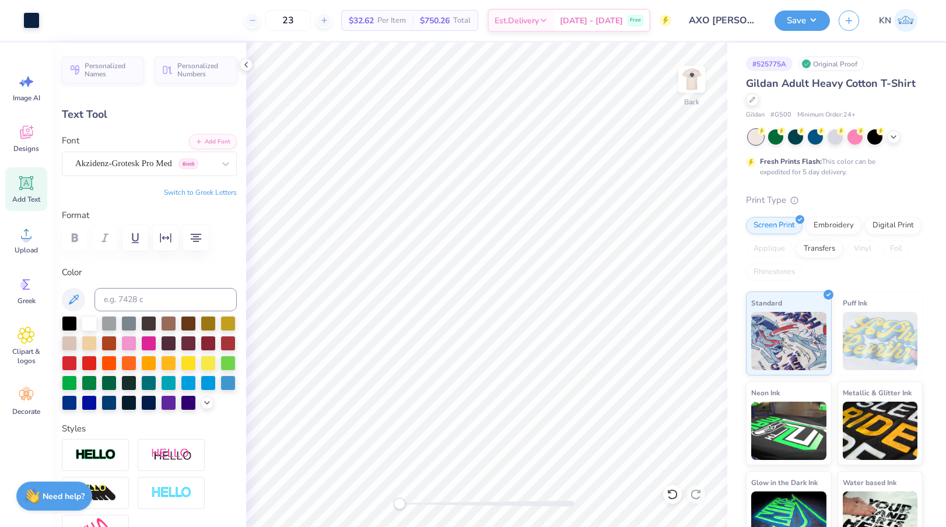
type input "1.66"
type input "3.00"
type textarea "ALPHA CHI DEAN'S LIST SPRING '25"
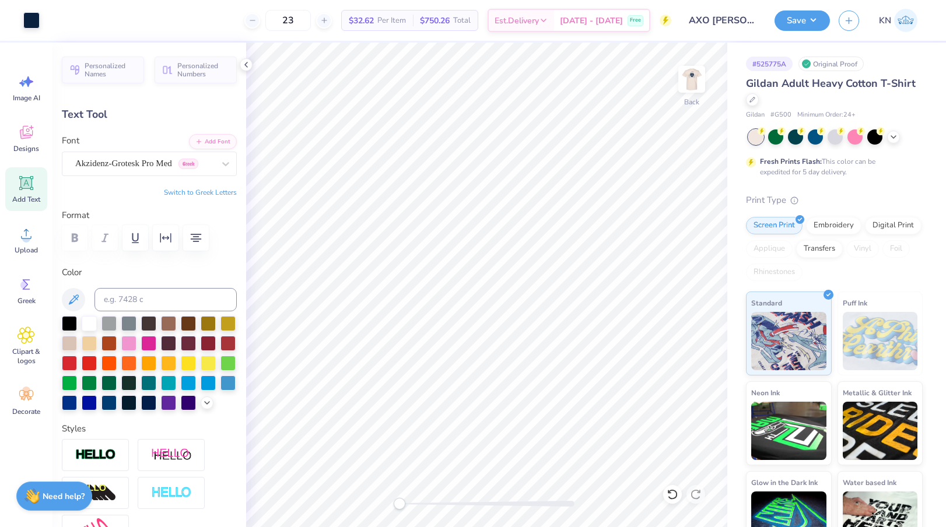
type input "2.68"
type input "2.49"
type input "4.05"
type input "2.20"
type input "3.00"
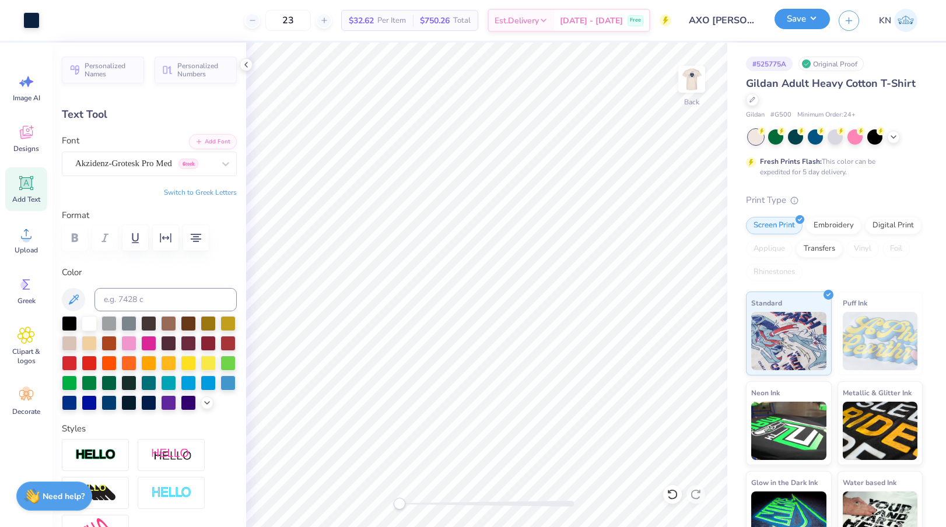
click at [789, 17] on button "Save" at bounding box center [802, 19] width 55 height 20
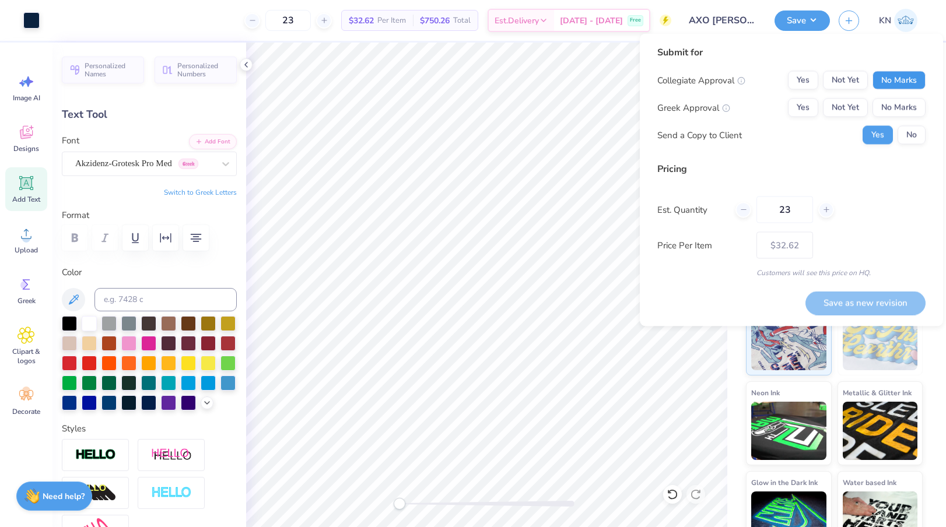
click at [898, 79] on button "No Marks" at bounding box center [899, 80] width 53 height 19
click at [812, 108] on button "Yes" at bounding box center [803, 108] width 30 height 19
click at [910, 138] on button "No" at bounding box center [912, 135] width 28 height 19
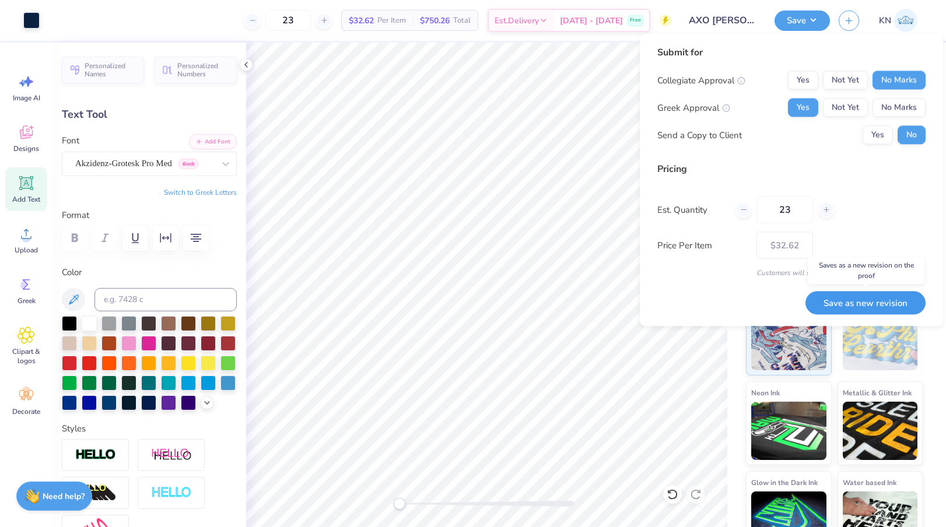
click at [850, 302] on button "Save as new revision" at bounding box center [865, 303] width 120 height 24
type input "$32.62"
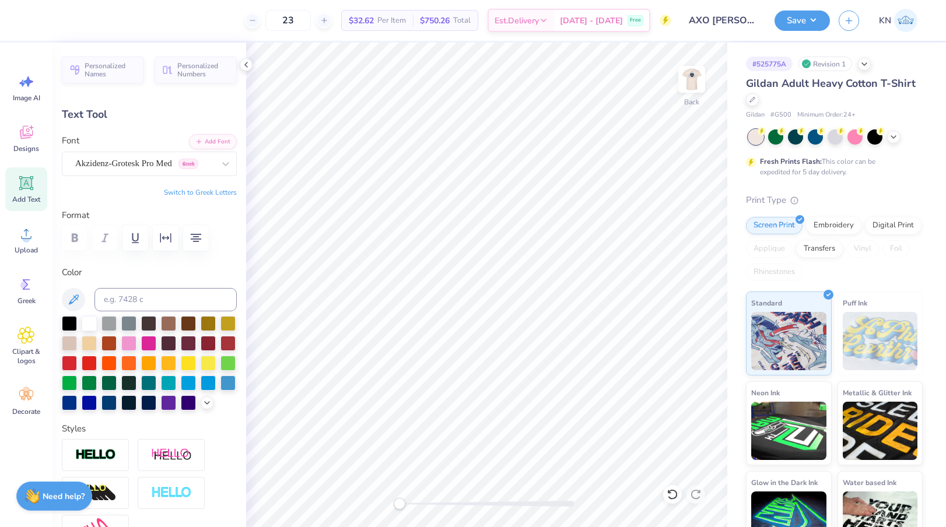
scroll to position [1, 0]
type textarea "ALPHA CHI DEAN'S LIST"
click at [31, 186] on icon at bounding box center [26, 183] width 14 height 14
type input "6.00"
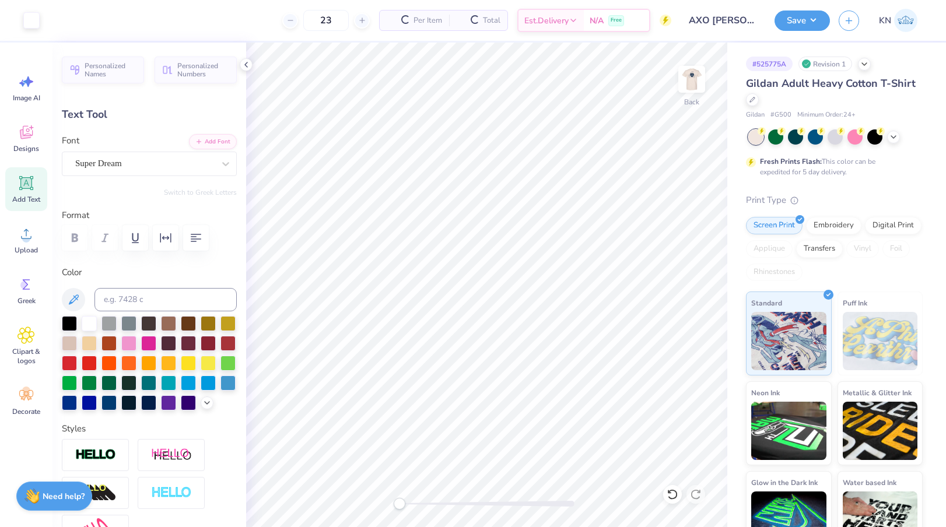
type input "1.74"
type input "12.38"
type textarea "Spring '25"
click at [139, 299] on input at bounding box center [165, 299] width 142 height 23
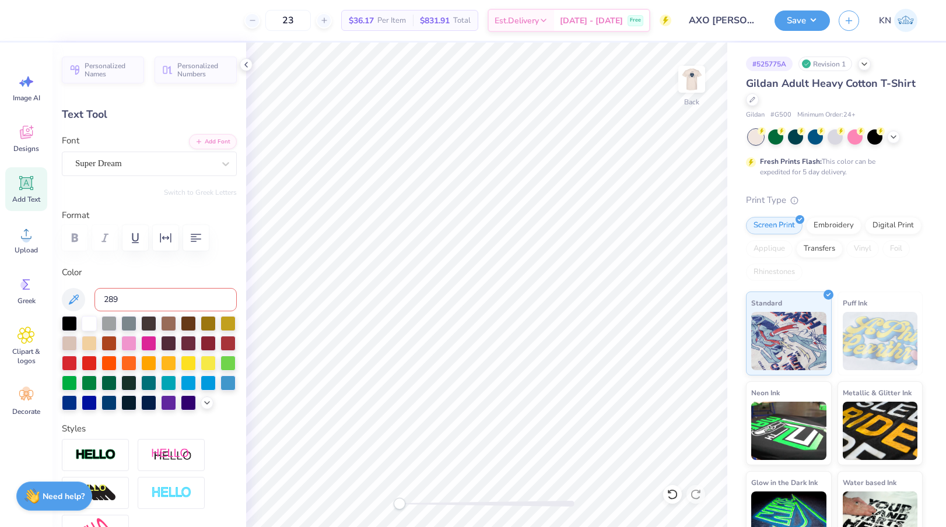
type input "289c"
click at [153, 167] on div "Super Dream" at bounding box center [144, 164] width 141 height 18
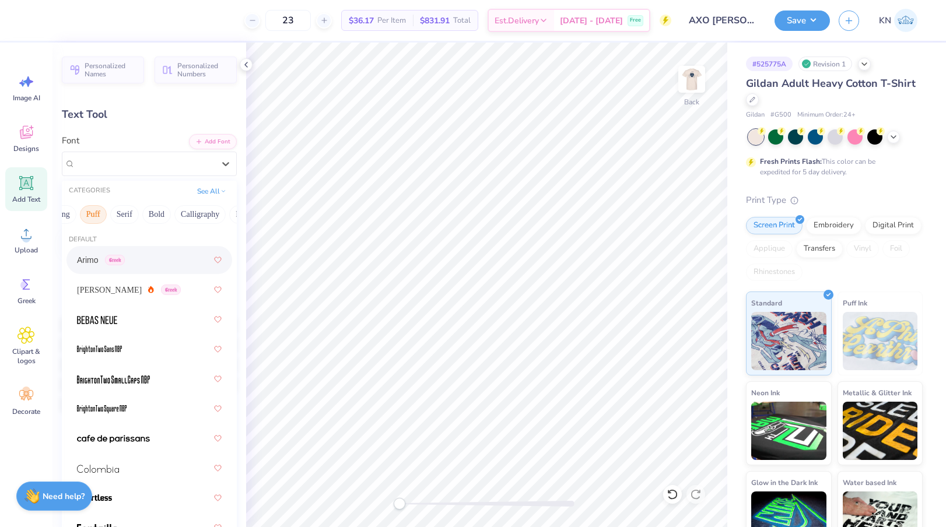
scroll to position [0, 82]
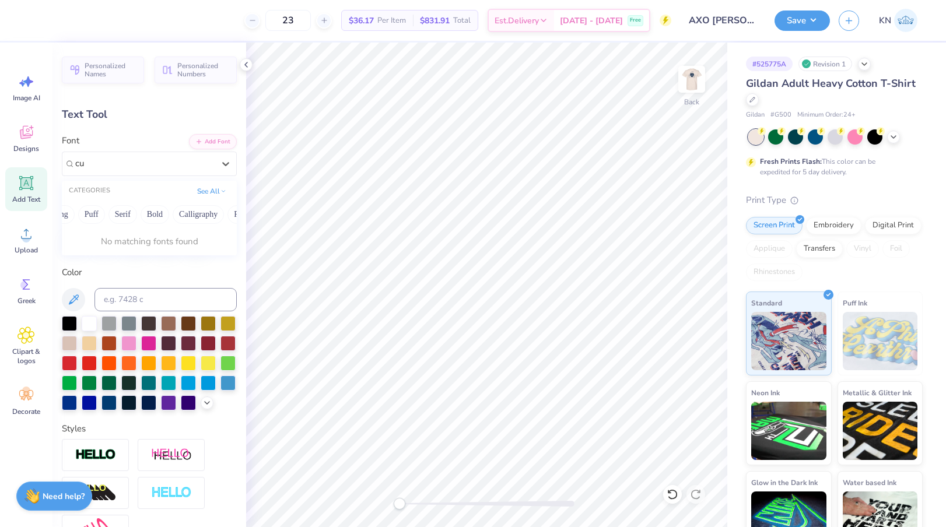
type input "c"
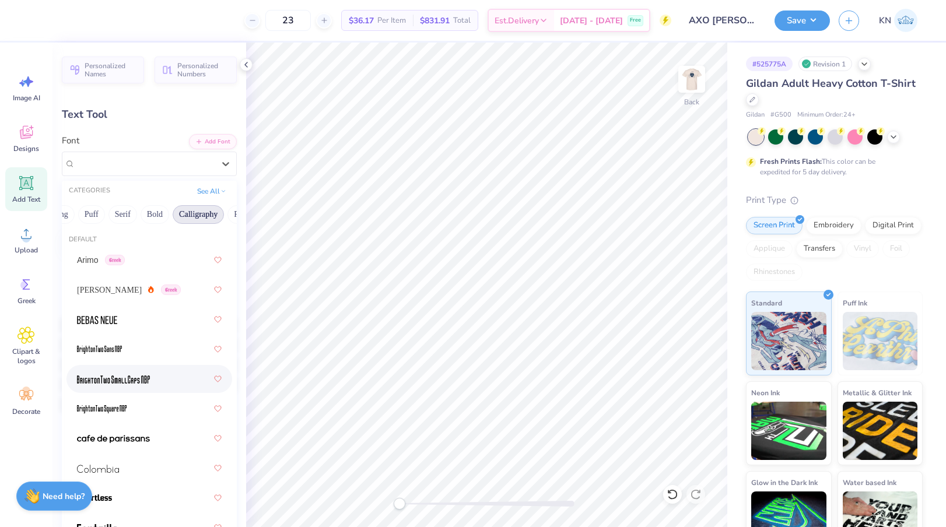
click at [199, 212] on button "Calligraphy" at bounding box center [198, 214] width 51 height 19
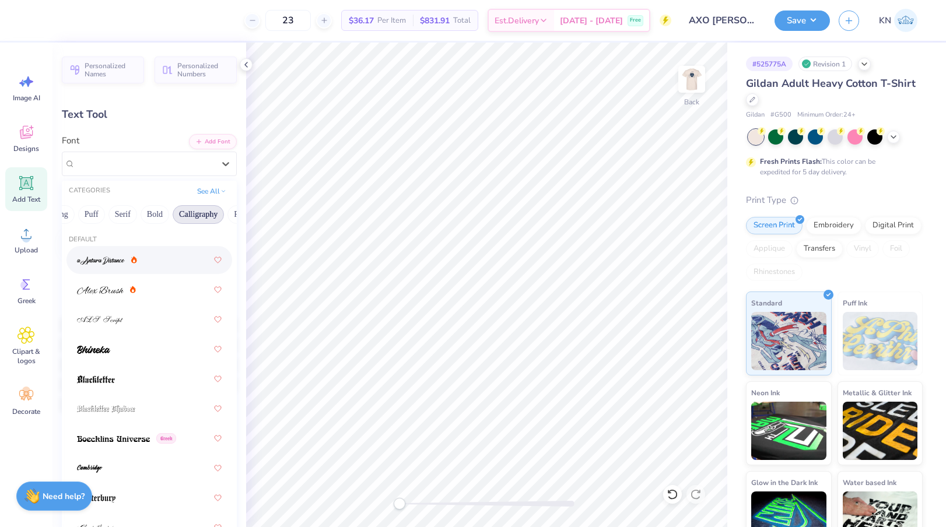
click at [157, 267] on div at bounding box center [149, 260] width 145 height 21
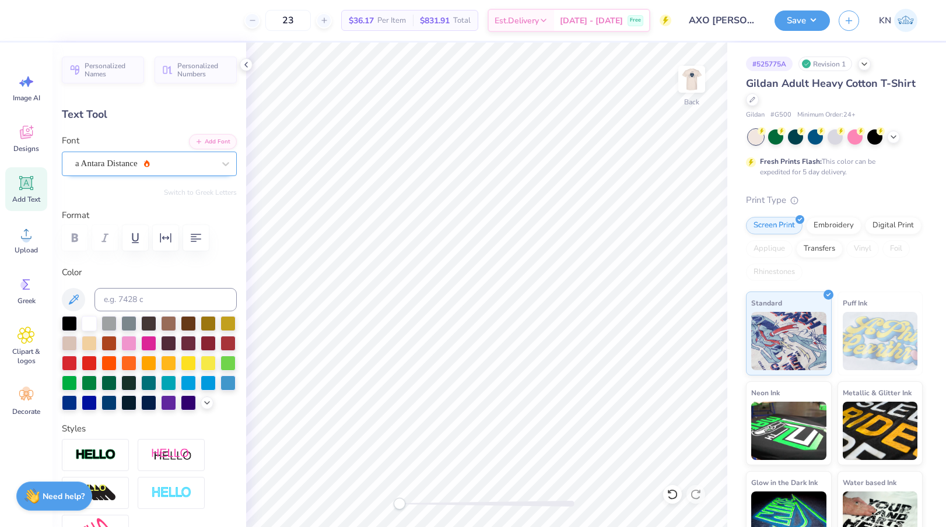
click at [173, 164] on div "a Antara Distance" at bounding box center [144, 164] width 141 height 18
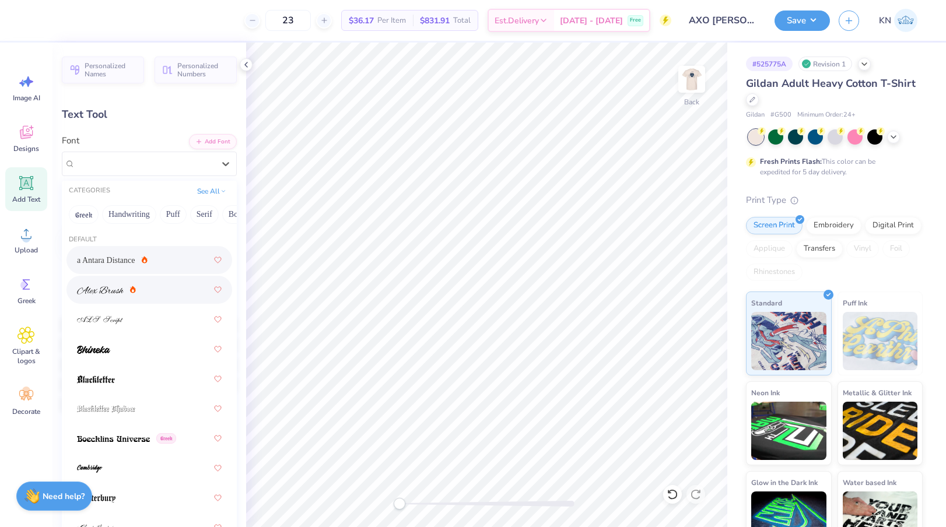
click at [149, 290] on div at bounding box center [149, 289] width 145 height 21
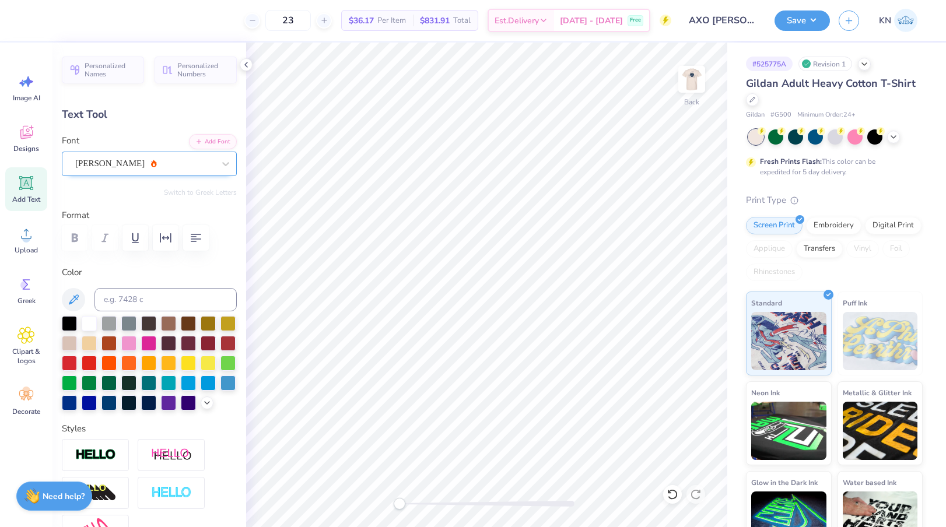
click at [153, 166] on div "Alex Brush" at bounding box center [144, 164] width 141 height 18
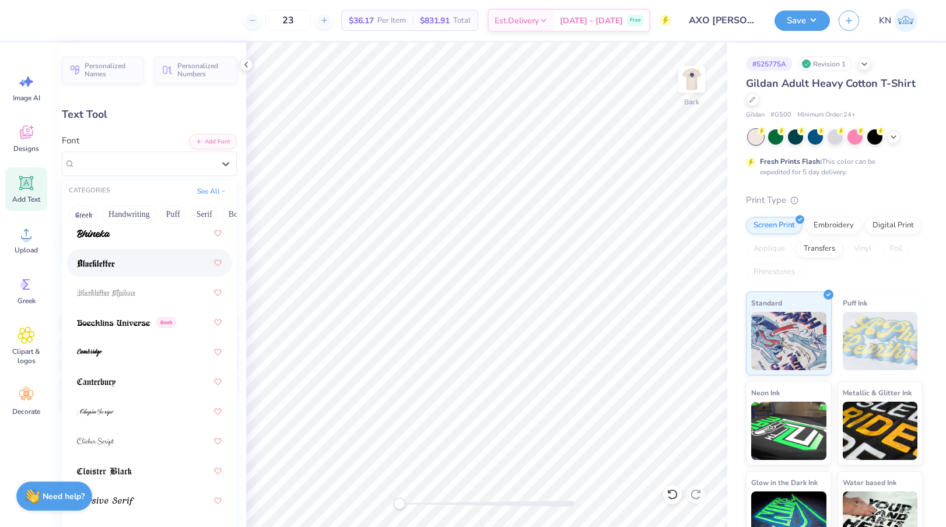
scroll to position [126, 0]
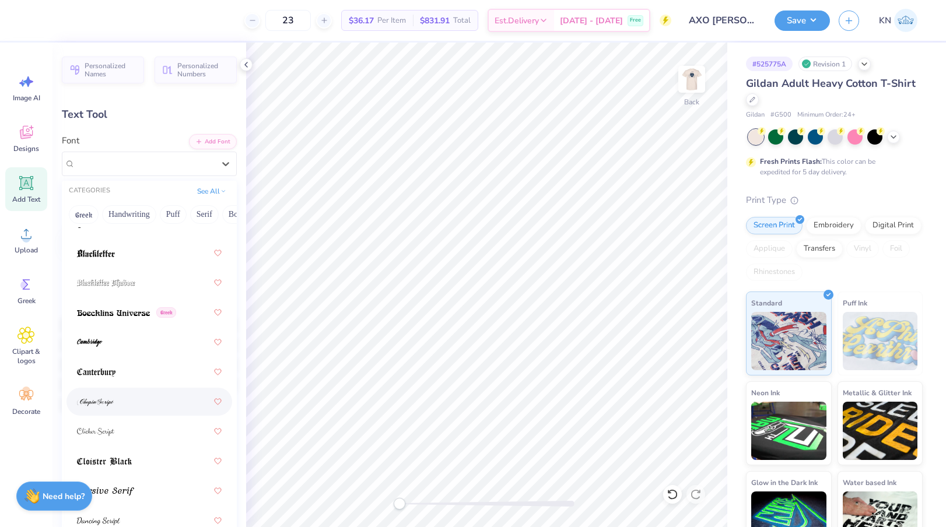
click at [150, 399] on div at bounding box center [149, 401] width 145 height 21
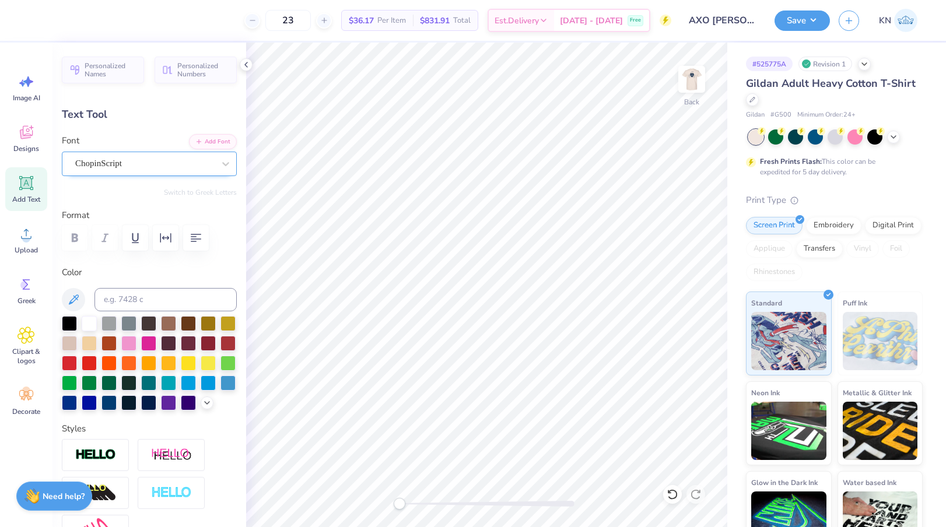
click at [136, 153] on div "ChopinScript" at bounding box center [149, 164] width 175 height 24
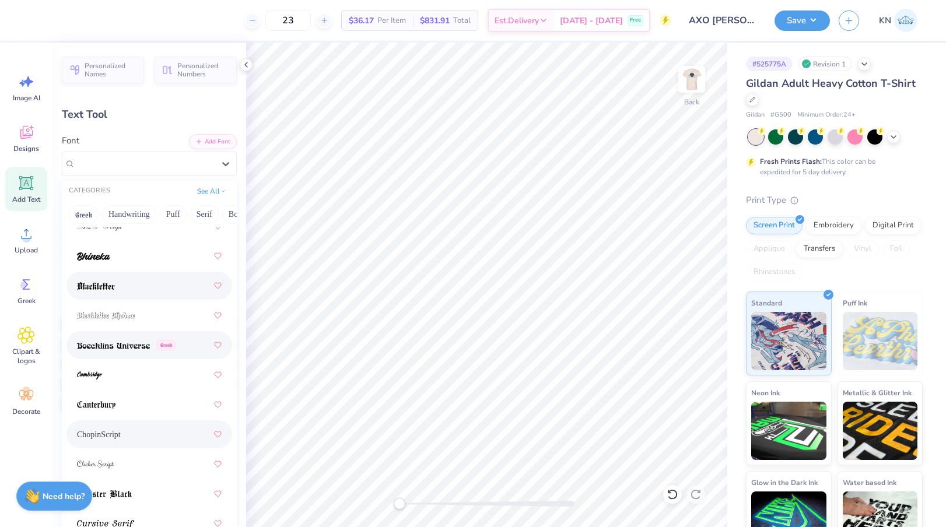
scroll to position [94, 0]
click at [140, 456] on div at bounding box center [149, 463] width 145 height 21
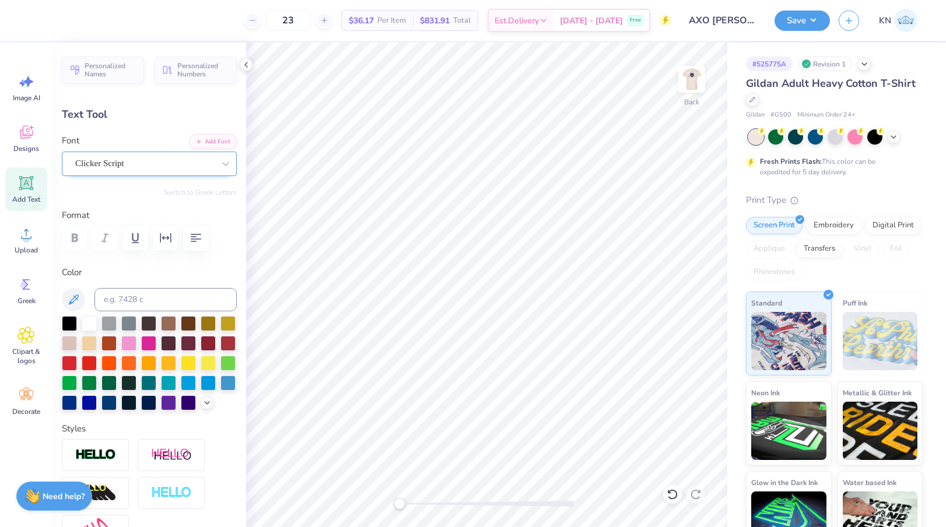
click at [142, 165] on div "Clicker Script" at bounding box center [144, 164] width 141 height 18
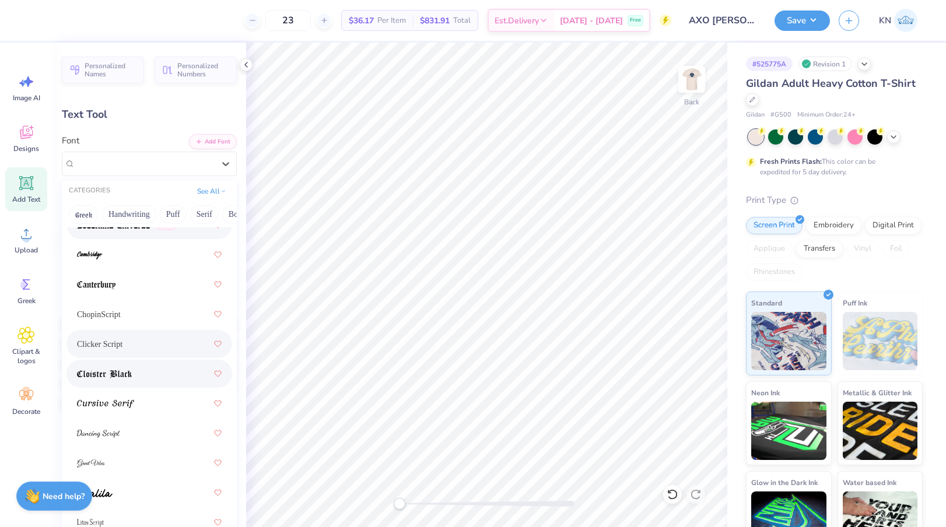
scroll to position [215, 0]
click at [153, 457] on div at bounding box center [149, 461] width 145 height 21
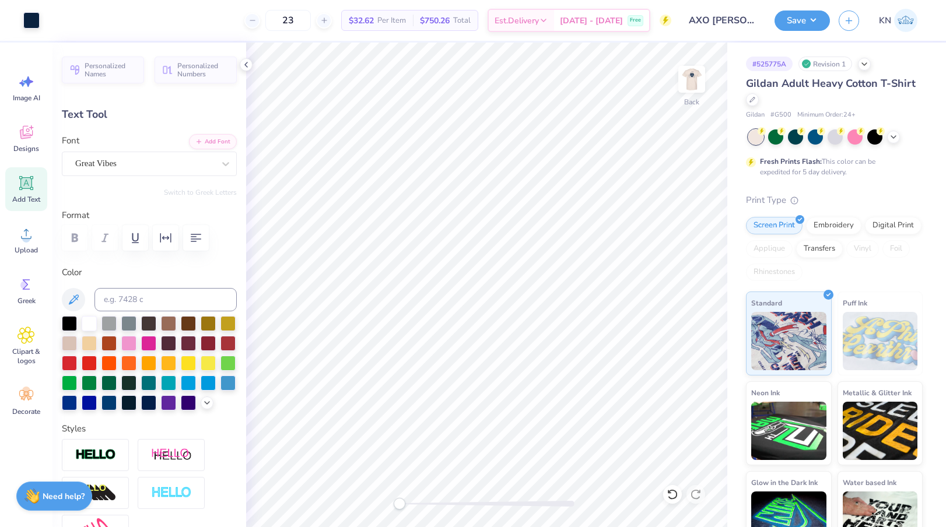
type input "9.46"
type input "2.80"
type input "11.85"
type input "5.23"
type input "1.55"
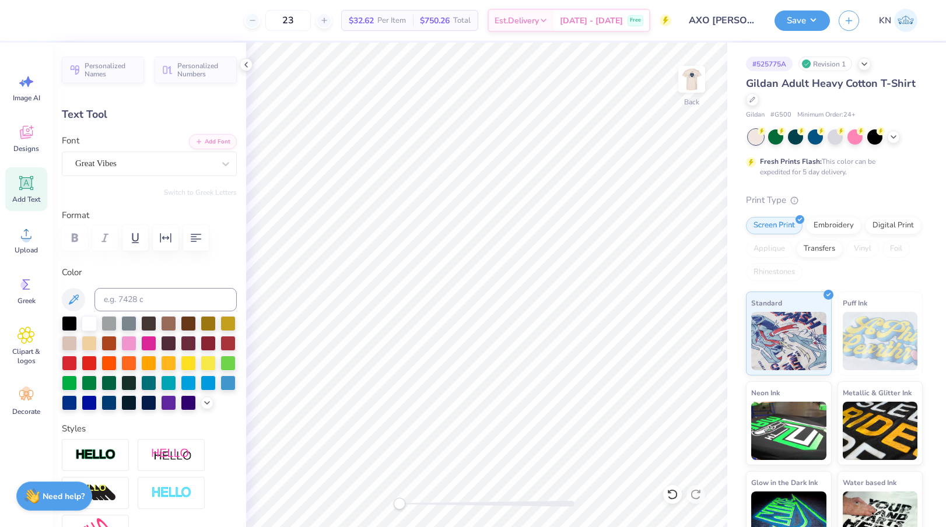
type input "13.10"
type input "4.07"
type input "1.21"
type input "5.15"
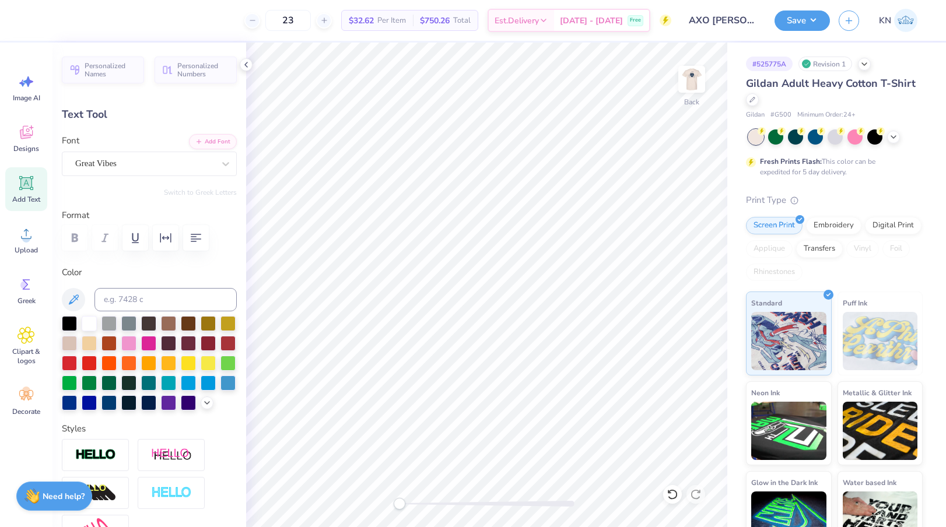
type textarea "Spring '25"
click at [157, 167] on div "Great Vibes" at bounding box center [144, 164] width 141 height 18
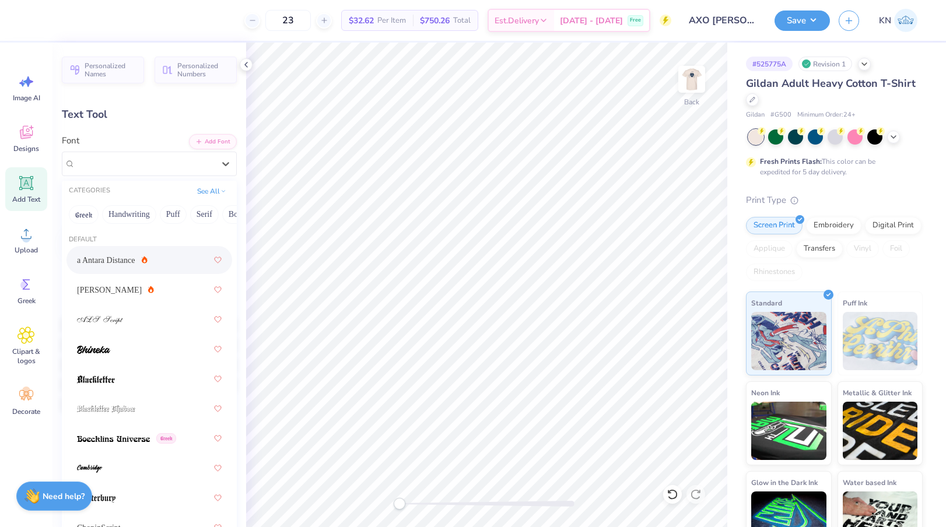
click at [155, 260] on div "a Antara Distance" at bounding box center [149, 260] width 145 height 21
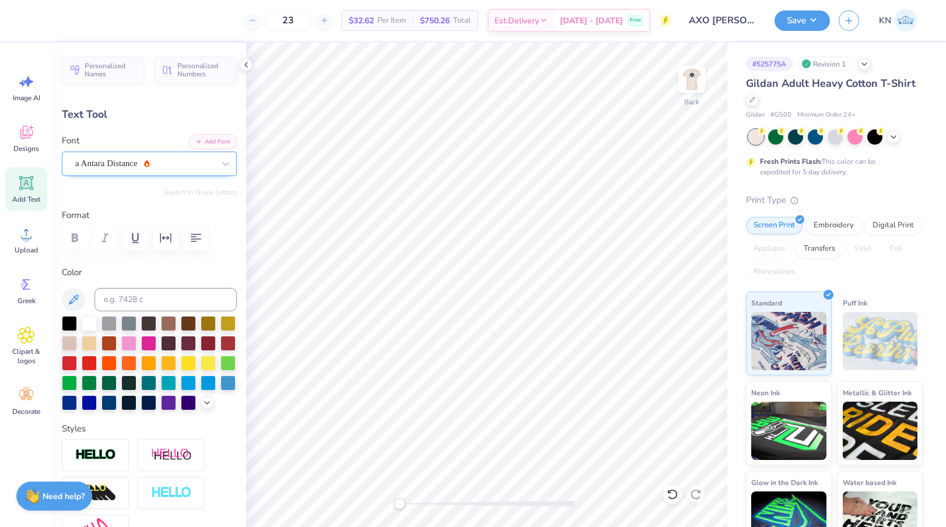
click at [152, 165] on div "a Antara Distance" at bounding box center [144, 164] width 141 height 18
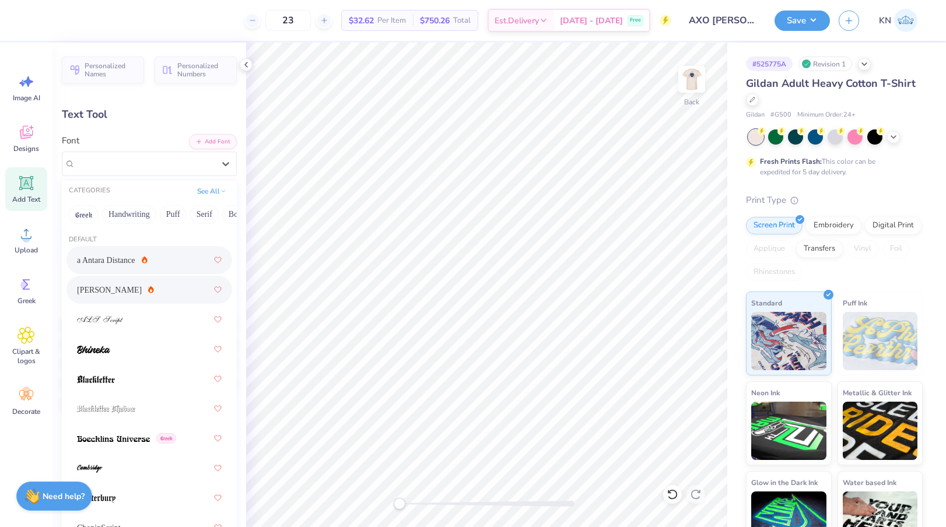
click at [143, 293] on div "Alex Brush" at bounding box center [149, 289] width 145 height 21
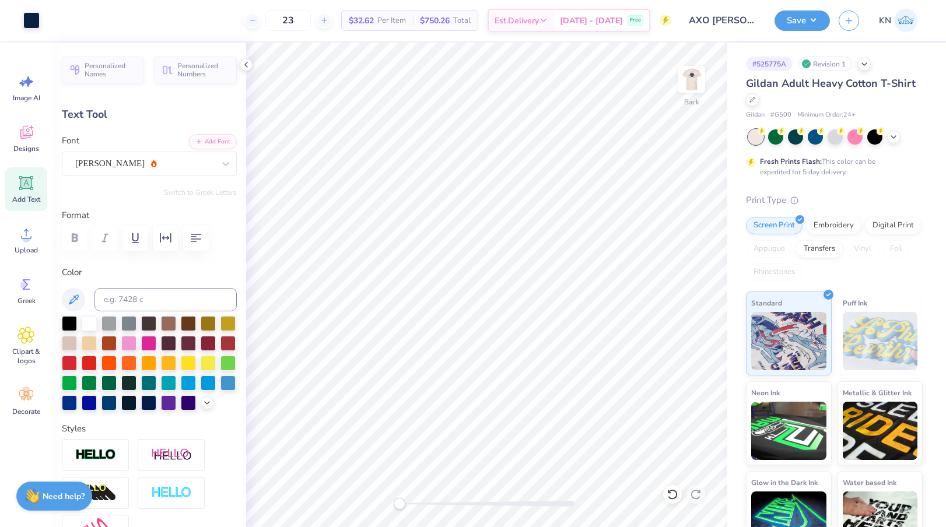
type input "4.59"
type input "0.91"
type input "5.30"
type input "4.03"
type input "0.80"
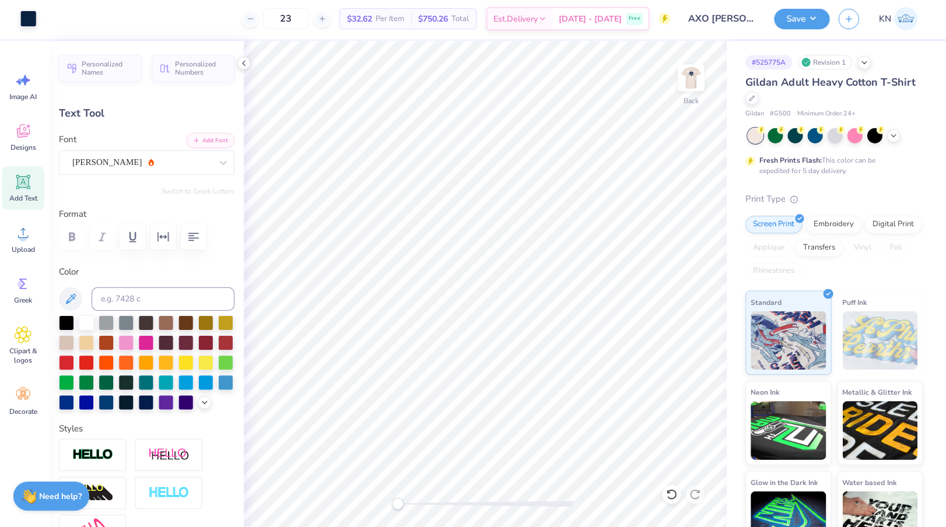
scroll to position [0, 0]
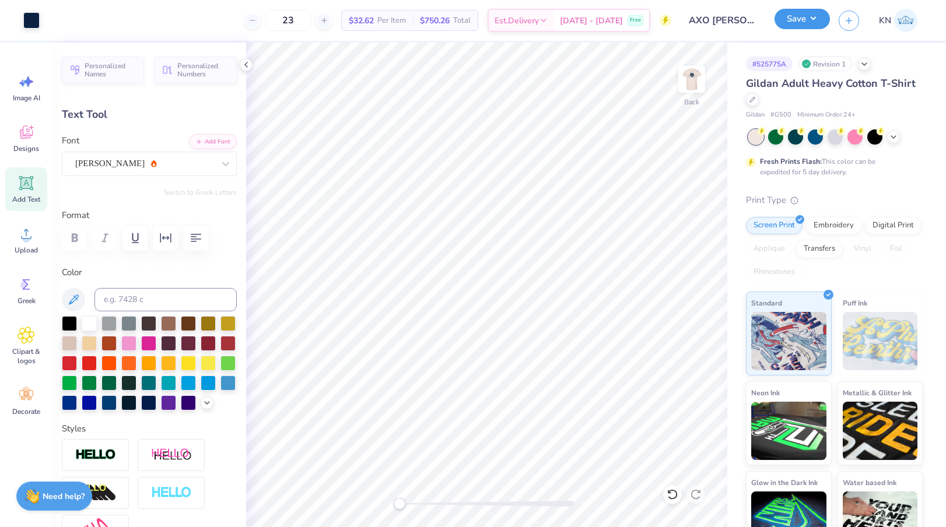
click at [804, 20] on button "Save" at bounding box center [802, 19] width 55 height 20
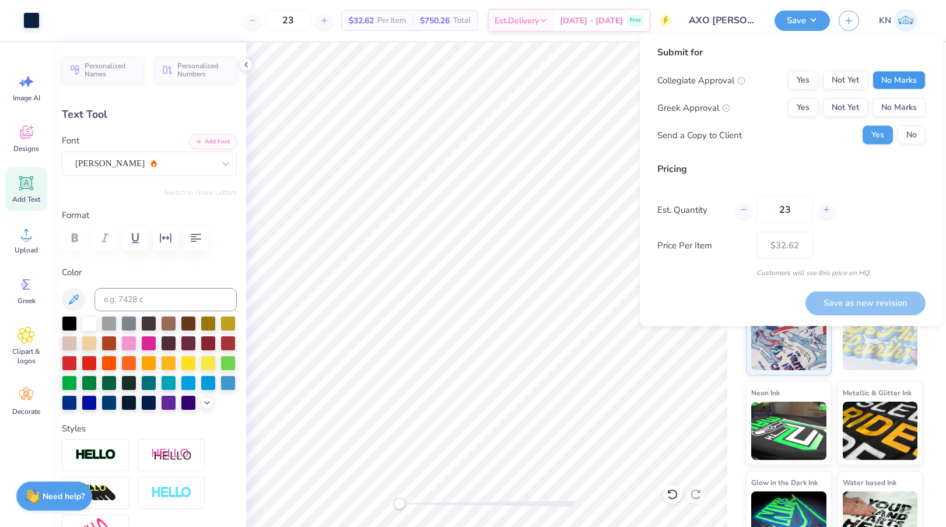
click at [903, 75] on button "No Marks" at bounding box center [899, 80] width 53 height 19
click at [802, 107] on button "Yes" at bounding box center [803, 108] width 30 height 19
click at [916, 138] on button "No" at bounding box center [912, 135] width 28 height 19
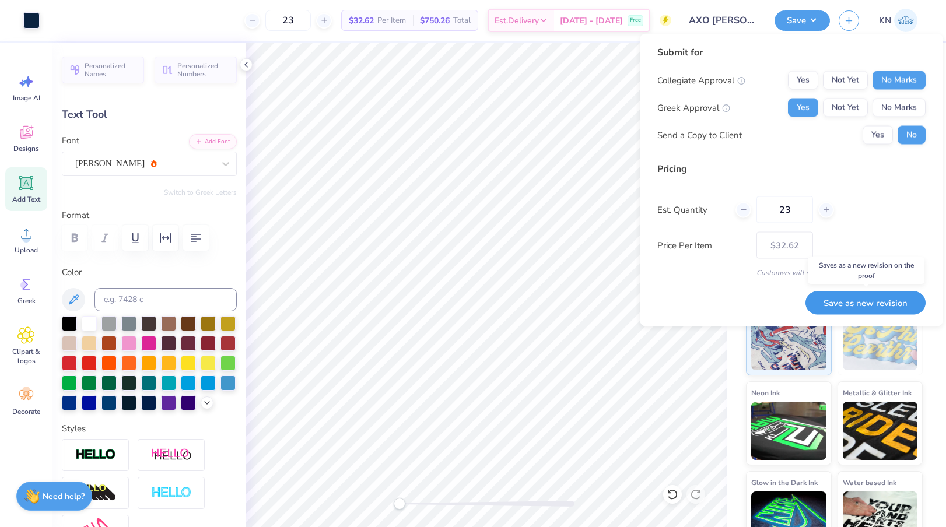
click at [863, 300] on button "Save as new revision" at bounding box center [865, 303] width 120 height 24
type input "$32.62"
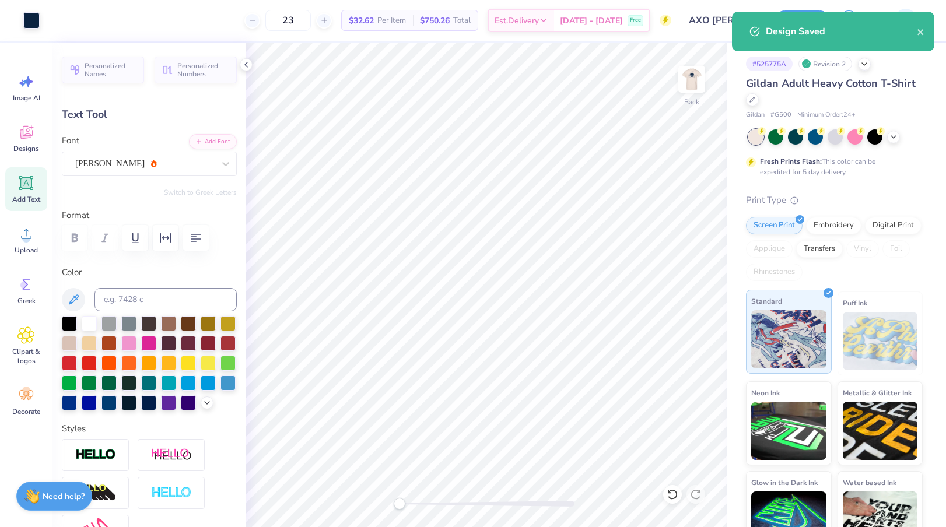
type input "5.07"
type input "4.05"
type input "1.36"
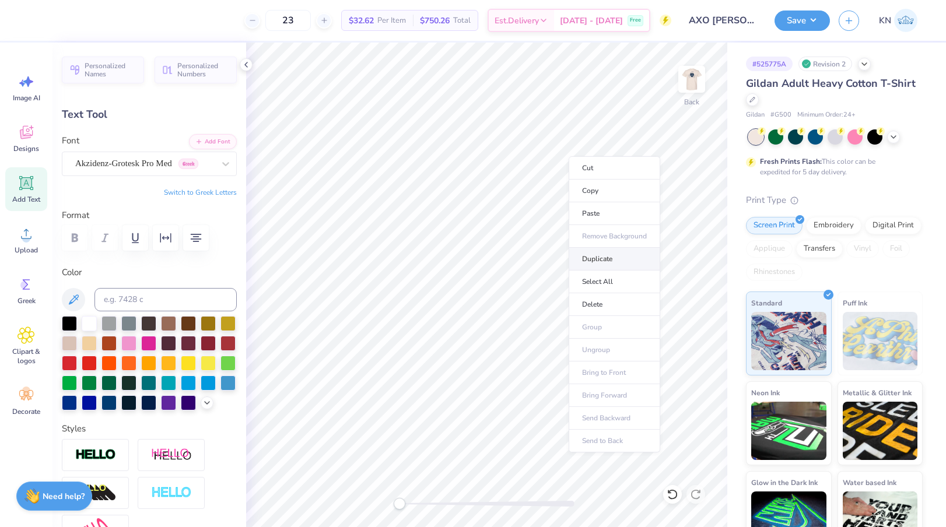
click at [601, 267] on li "Duplicate" at bounding box center [615, 259] width 92 height 23
type input "4.42"
type textarea "A"
type textarea "SPRING '25"
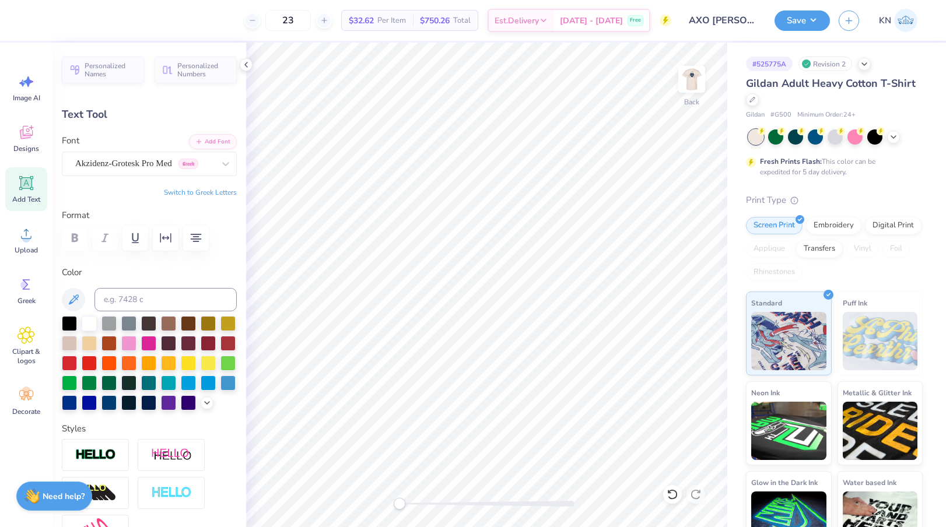
scroll to position [1, 2]
type input "3.74"
type input "0.53"
type input "6.92"
type input "3.26"
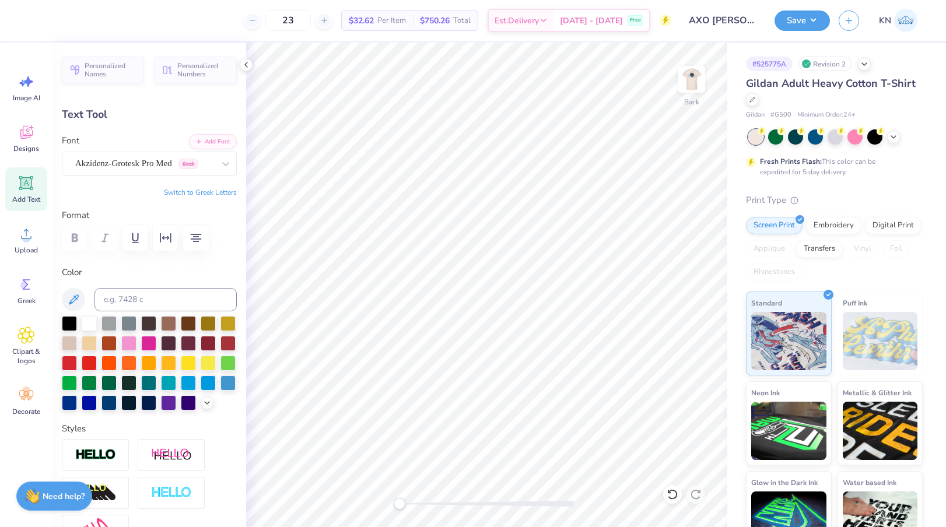
type input "0.46"
type input "5.11"
type input "2.95"
type input "0.42"
click at [794, 17] on button "Save" at bounding box center [802, 19] width 55 height 20
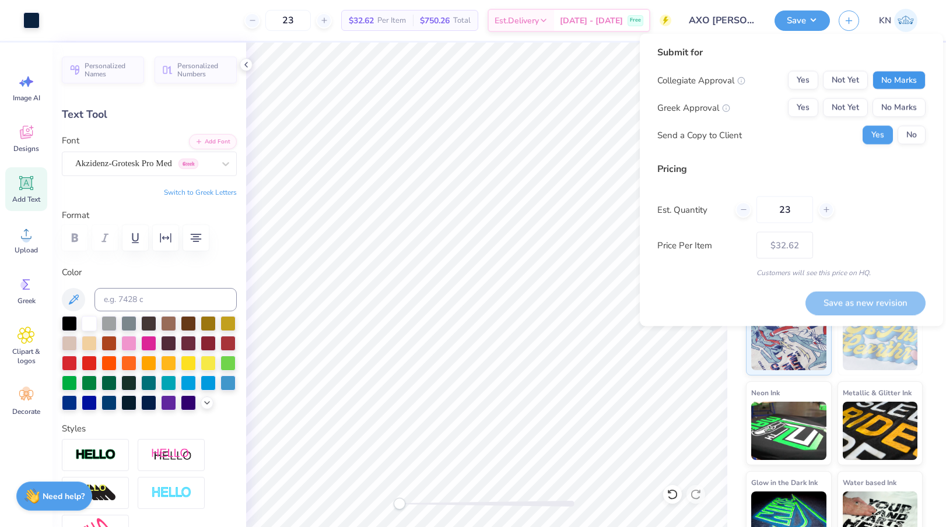
click at [898, 85] on button "No Marks" at bounding box center [899, 80] width 53 height 19
click at [806, 108] on button "Yes" at bounding box center [803, 108] width 30 height 19
click at [905, 129] on button "No" at bounding box center [912, 135] width 28 height 19
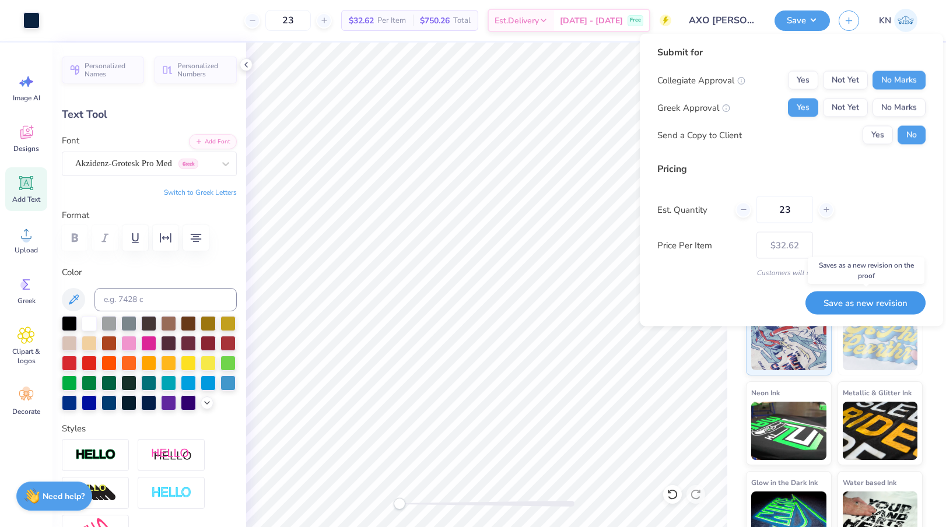
click at [853, 300] on button "Save as new revision" at bounding box center [865, 303] width 120 height 24
type input "$32.62"
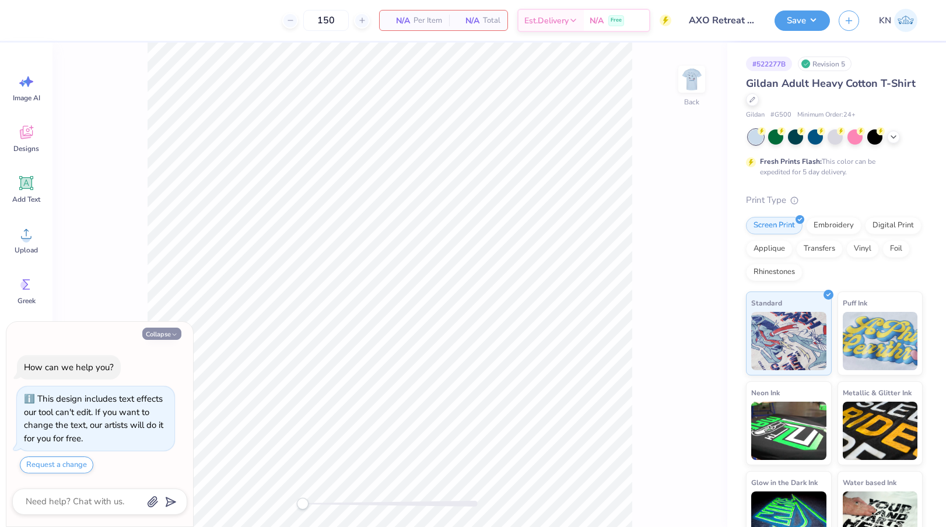
click at [156, 332] on button "Collapse" at bounding box center [161, 334] width 39 height 12
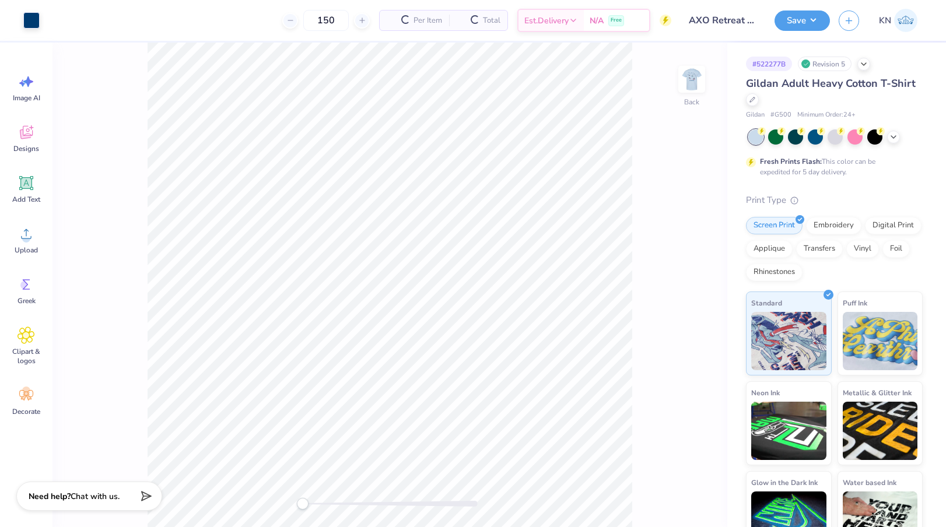
type textarea "x"
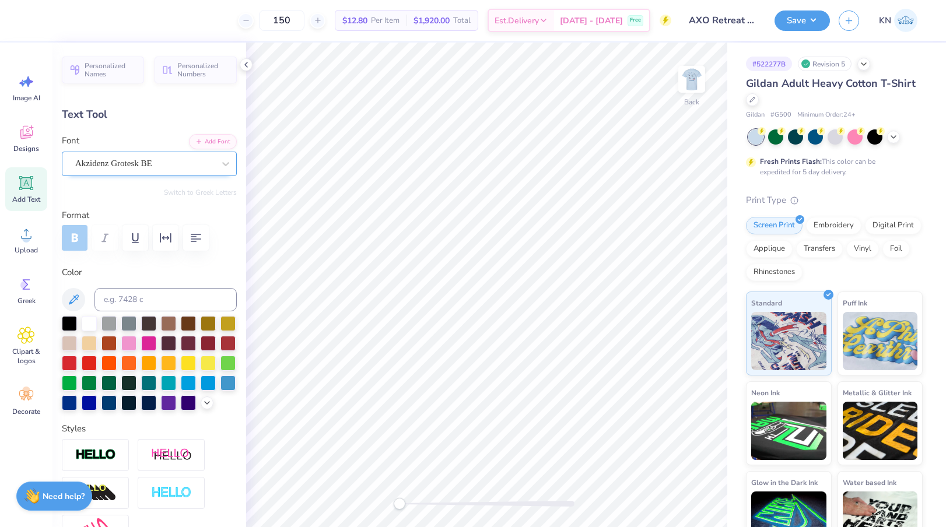
click at [164, 162] on div "Akzidenz Grotesk BE" at bounding box center [144, 164] width 141 height 18
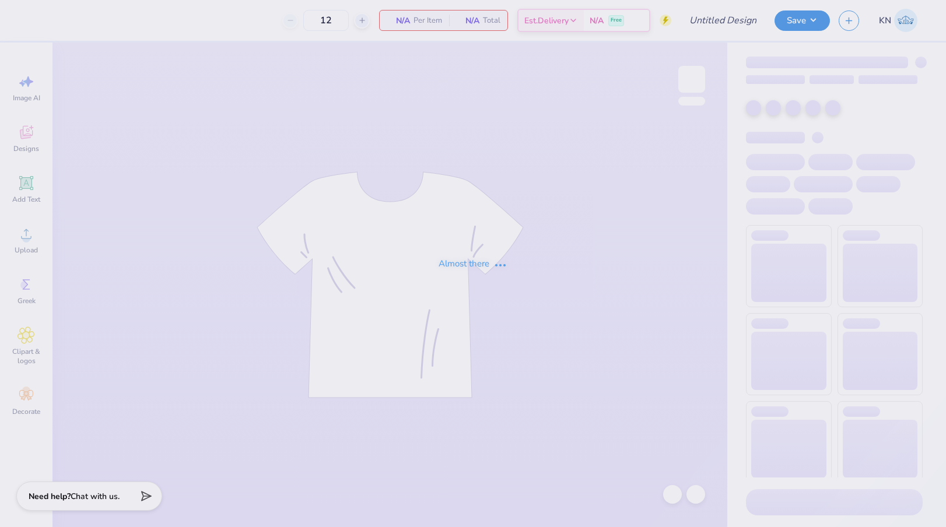
type input "AXO [PERSON_NAME] List T-Shirts V2"
type input "23"
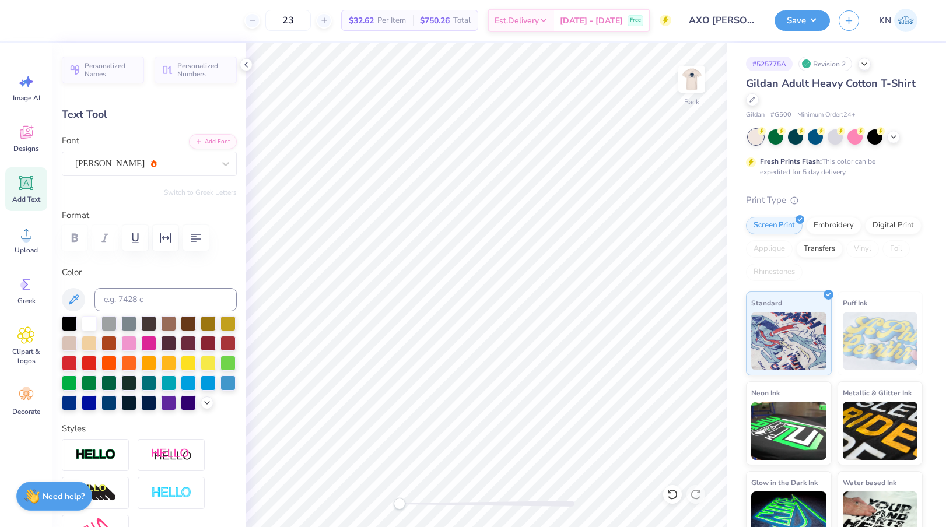
type input "3.42"
type input "0.68"
type input "5.09"
click at [802, 16] on button "Save" at bounding box center [802, 19] width 55 height 20
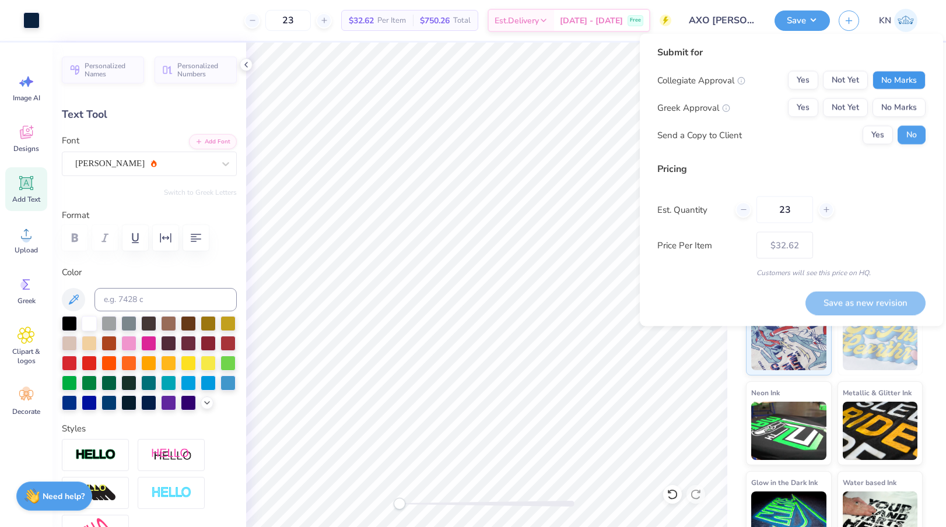
click at [891, 78] on button "No Marks" at bounding box center [899, 80] width 53 height 19
click at [793, 112] on button "Yes" at bounding box center [803, 108] width 30 height 19
click at [860, 305] on button "Save as new revision" at bounding box center [865, 303] width 120 height 24
type input "$32.62"
